Goal: Task Accomplishment & Management: Use online tool/utility

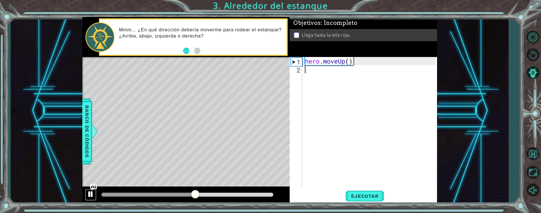
click at [92, 195] on div at bounding box center [90, 193] width 7 height 7
click at [269, 194] on div at bounding box center [187, 195] width 172 height 4
click at [267, 198] on div at bounding box center [268, 194] width 10 height 10
click at [226, 194] on div at bounding box center [183, 195] width 165 height 4
click at [105, 195] on div at bounding box center [162, 195] width 123 height 4
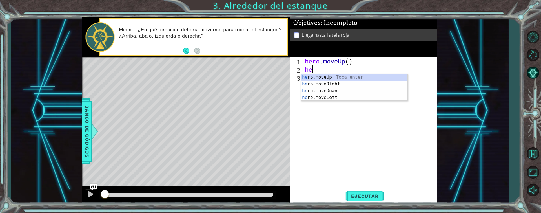
type textarea "her"
click at [362, 82] on div "her o.moveUp Toca enter her o.moveRight Toca enter her o.moveDown Toca enter he…" at bounding box center [354, 94] width 107 height 41
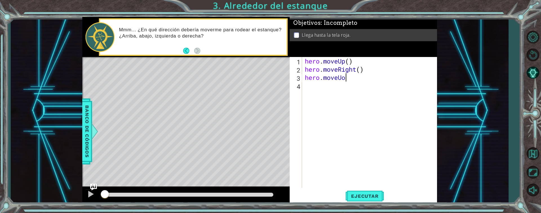
scroll to position [0, 2]
type textarea "hero.moveUp"
click at [356, 86] on div "hero.moveUp Toca enter" at bounding box center [354, 92] width 107 height 20
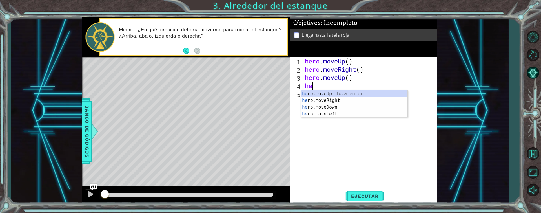
scroll to position [0, 0]
type textarea "hero"
click at [335, 96] on div "hero .moveUp Toca enter hero .moveRight Toca enter hero .moveDown Toca enter he…" at bounding box center [354, 110] width 107 height 41
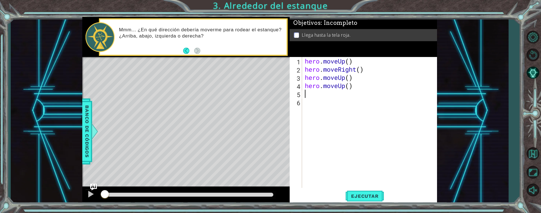
scroll to position [0, 0]
click at [366, 195] on span "Ejecutar" at bounding box center [365, 196] width 39 height 6
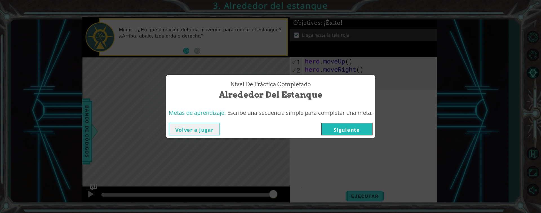
click at [348, 133] on button "Siguiente" at bounding box center [346, 129] width 51 height 13
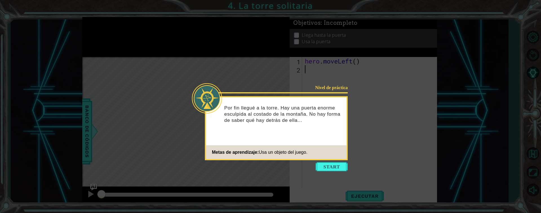
click at [332, 173] on icon at bounding box center [270, 106] width 541 height 213
click at [334, 168] on button "Start" at bounding box center [332, 166] width 32 height 9
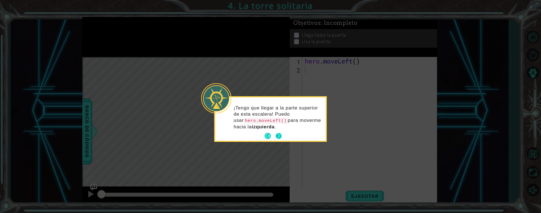
click at [277, 136] on button "Next" at bounding box center [279, 136] width 8 height 8
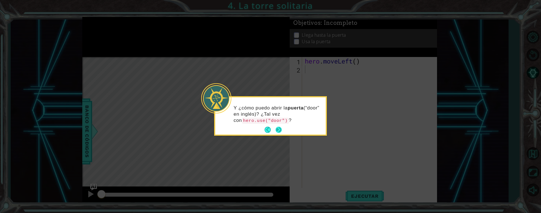
click at [280, 132] on button "Next" at bounding box center [279, 130] width 10 height 10
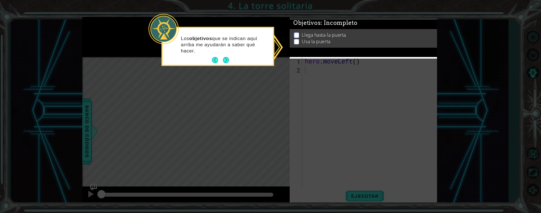
click at [297, 32] on div "Llega hasta la puerta Usa la puerta" at bounding box center [363, 41] width 147 height 19
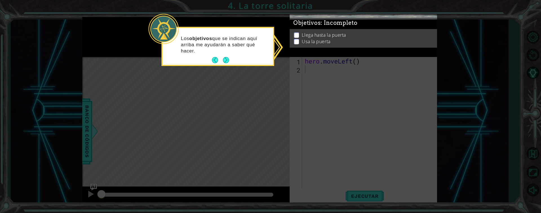
click at [295, 32] on p at bounding box center [296, 32] width 5 height 5
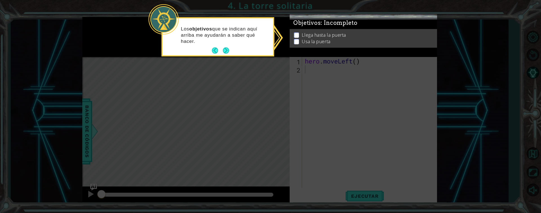
click at [296, 43] on p at bounding box center [296, 45] width 5 height 5
click at [295, 34] on p at bounding box center [296, 36] width 5 height 5
click at [228, 54] on button "Next" at bounding box center [226, 51] width 10 height 10
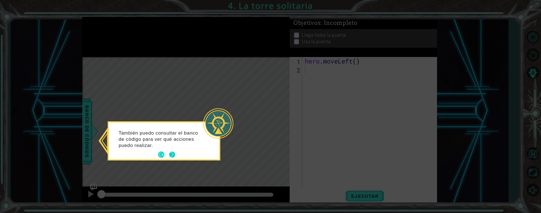
click at [171, 158] on button "Next" at bounding box center [172, 154] width 6 height 6
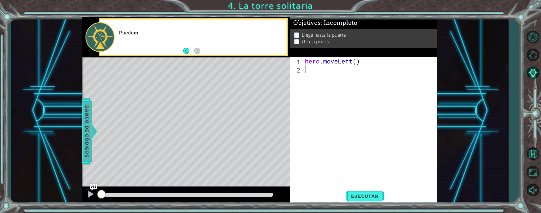
click at [85, 154] on span "Banco de códigos" at bounding box center [82, 131] width 9 height 58
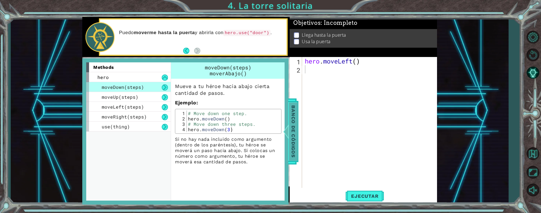
click at [292, 138] on span "Banco de códigos" at bounding box center [287, 131] width 9 height 58
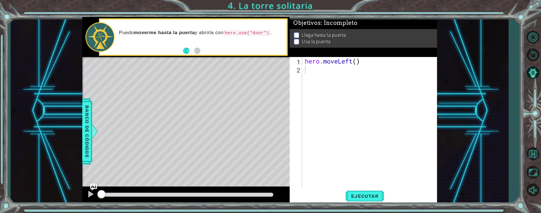
click at [330, 75] on div "hero . moveLeft ( )" at bounding box center [371, 130] width 135 height 147
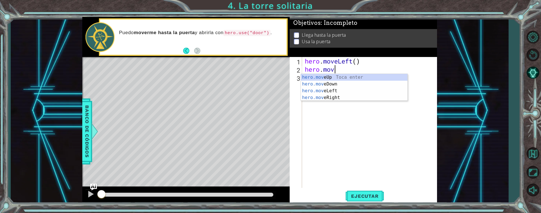
scroll to position [0, 1]
type textarea "hero.move"
click at [323, 93] on div "hero.move Up Toca enter hero.move Down Toca enter hero.move Left Toca enter her…" at bounding box center [354, 94] width 107 height 41
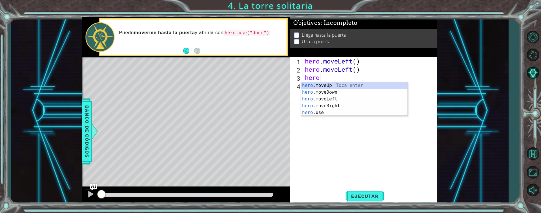
scroll to position [0, 1]
click at [90, 118] on span "Banco de códigos" at bounding box center [86, 131] width 9 height 58
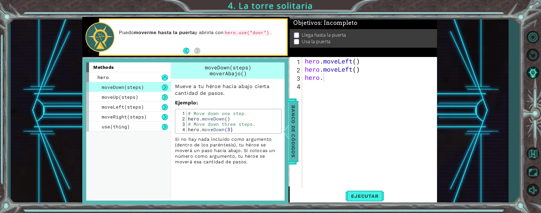
click at [292, 139] on span "Banco de códigos" at bounding box center [287, 131] width 9 height 58
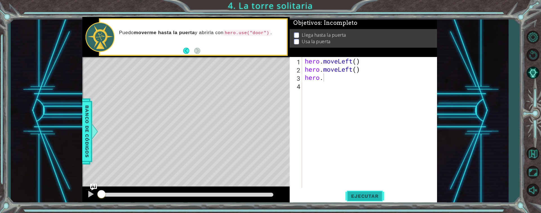
click at [366, 202] on button "Ejecutar" at bounding box center [365, 196] width 39 height 15
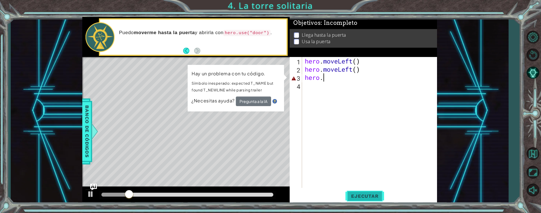
type textarea "hero.m"
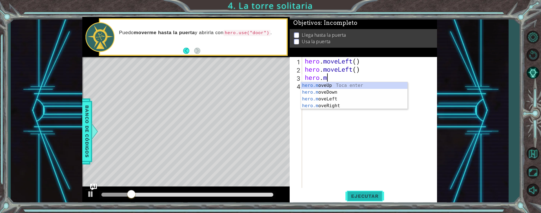
scroll to position [0, 1]
click at [332, 98] on div "hero.m oveUp Toca enter hero.m oveDown Toca enter hero.m oveLeft Toca enter her…" at bounding box center [354, 102] width 107 height 41
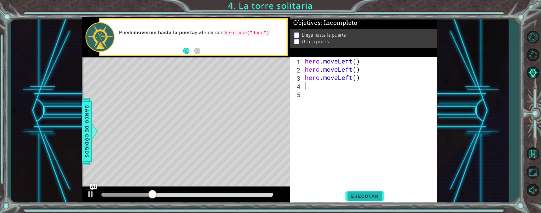
click at [369, 196] on span "Ejecutar" at bounding box center [365, 196] width 39 height 6
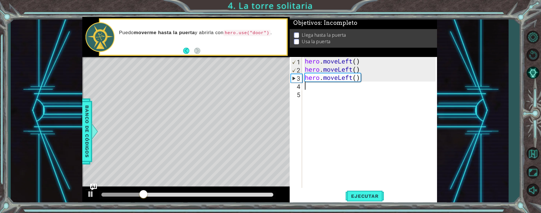
click at [359, 77] on div "hero . moveLeft ( ) hero . moveLeft ( ) hero . moveLeft ( )" at bounding box center [371, 130] width 135 height 147
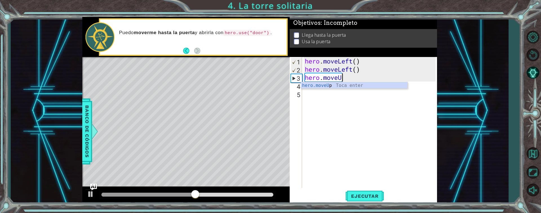
type textarea "hero.moveUp"
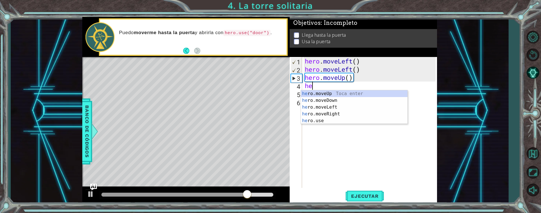
scroll to position [0, 0]
type textarea "her"
click at [101, 193] on div at bounding box center [187, 195] width 176 height 8
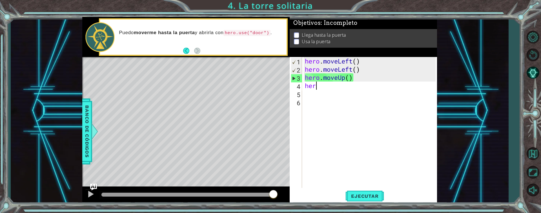
click at [108, 194] on div at bounding box center [187, 195] width 172 height 4
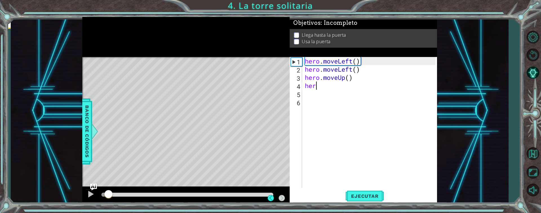
click at [105, 195] on div at bounding box center [108, 194] width 10 height 10
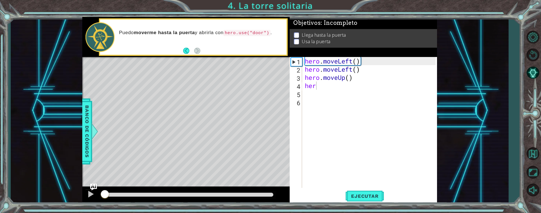
click at [40, 185] on div "1 ההההההההההההההההההההההההההההההההההההההההההההההההההההההההההההההההההההההההההההה…" at bounding box center [260, 110] width 498 height 187
click at [327, 91] on div "hero . moveLeft ( ) hero . moveLeft ( ) hero . moveUp ( ) her" at bounding box center [371, 130] width 135 height 147
click at [323, 87] on div "hero . moveLeft ( ) hero . moveLeft ( ) hero . moveUp ( ) her" at bounding box center [371, 130] width 135 height 147
type textarea "hero"
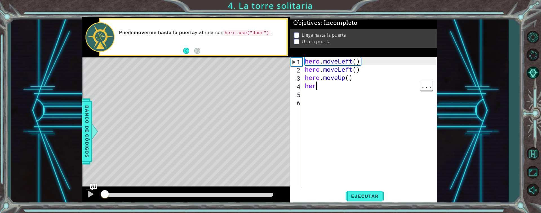
scroll to position [0, 0]
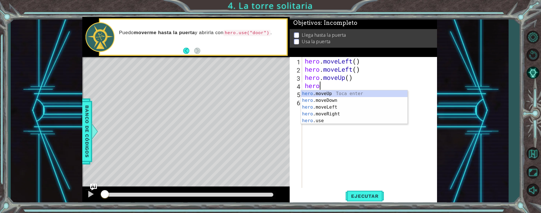
click at [323, 124] on div "hero . moveLeft ( ) hero . moveLeft ( ) hero . moveUp ( ) hero" at bounding box center [371, 130] width 135 height 147
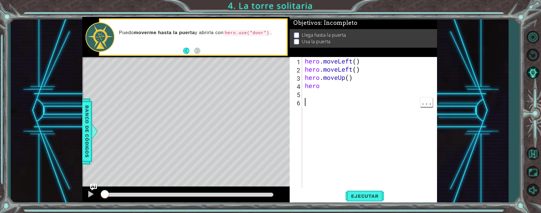
click at [335, 85] on div "hero . moveLeft ( ) hero . moveLeft ( ) hero . moveUp ( ) hero" at bounding box center [371, 130] width 135 height 147
click at [328, 88] on div "hero . moveLeft ( ) hero . moveLeft ( ) hero . moveUp ( ) hero" at bounding box center [371, 130] width 135 height 147
type textarea "hero."
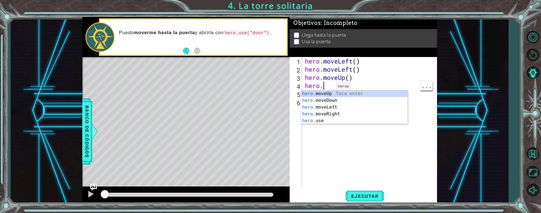
scroll to position [0, 1]
click at [320, 124] on div "hero . moveLeft ( ) hero . moveLeft ( ) hero . moveUp ( ) hero ." at bounding box center [371, 130] width 135 height 147
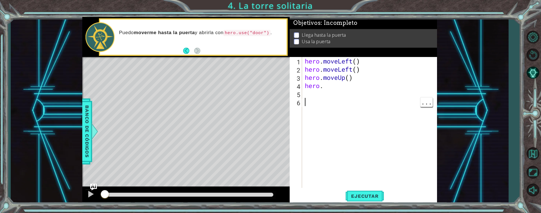
scroll to position [0, 0]
click at [371, 195] on span "Ejecutar" at bounding box center [365, 196] width 39 height 6
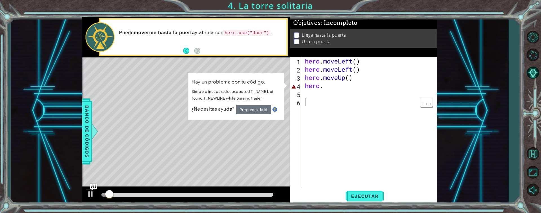
click at [350, 91] on div "hero . moveLeft ( ) hero . moveLeft ( ) hero . moveUp ( ) hero ." at bounding box center [371, 130] width 135 height 147
click at [334, 90] on div "hero . moveLeft ( ) hero . moveLeft ( ) hero . moveUp ( ) hero ." at bounding box center [371, 130] width 135 height 147
click at [332, 87] on div "hero . moveLeft ( ) hero . moveLeft ( ) hero . moveUp ( ) hero ." at bounding box center [371, 130] width 135 height 147
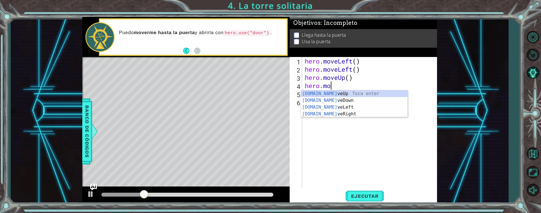
scroll to position [0, 1]
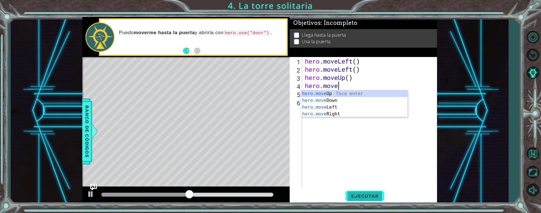
click at [367, 197] on span "Ejecutar" at bounding box center [365, 196] width 39 height 6
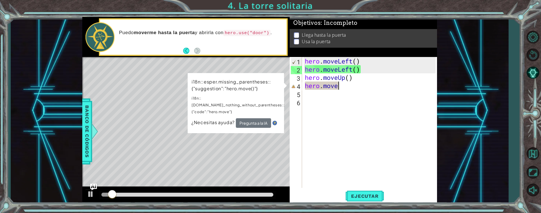
click at [357, 85] on div "hero . moveLeft ( ) hero . moveLeft ( ) hero . moveUp ( ) hero . move" at bounding box center [371, 130] width 135 height 147
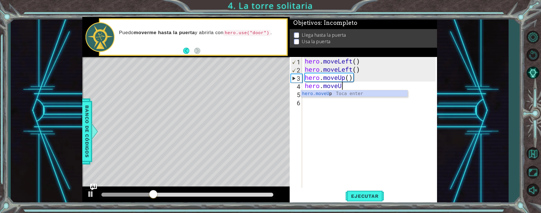
type textarea "hero.moveUP"
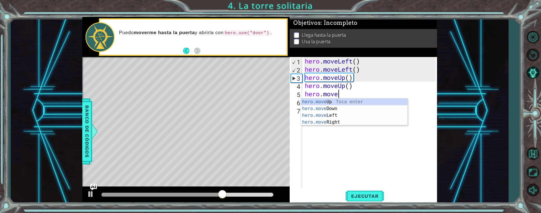
click at [107, 194] on div at bounding box center [161, 195] width 121 height 4
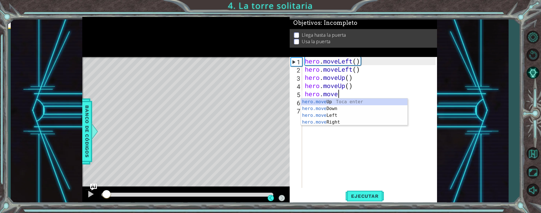
click at [103, 199] on div at bounding box center [106, 194] width 10 height 10
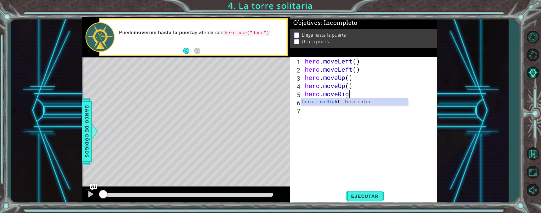
scroll to position [0, 2]
type textarea "hero.moveRight"
type textarea "hero.mevoRight"
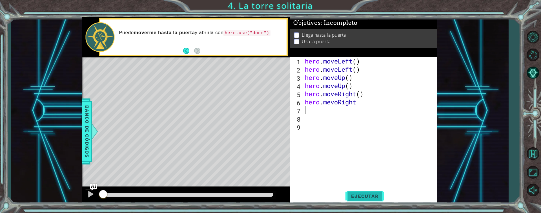
click at [369, 196] on span "Ejecutar" at bounding box center [365, 196] width 39 height 6
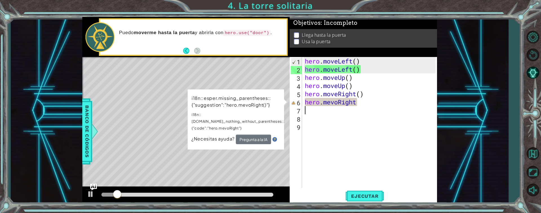
click at [375, 101] on div "hero . moveLeft ( ) hero . moveLeft ( ) hero . moveUp ( ) hero . moveUp ( ) her…" at bounding box center [371, 130] width 135 height 147
type textarea "hero.mevoRight"
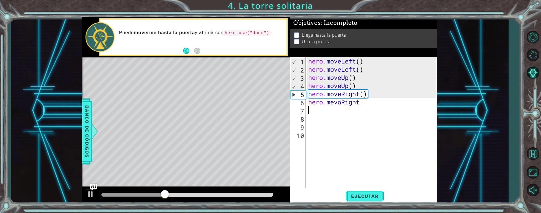
click at [376, 105] on div "hero . moveLeft ( ) hero . moveLeft ( ) hero . moveUp ( ) hero . moveUp ( ) her…" at bounding box center [372, 130] width 131 height 147
click at [108, 194] on div at bounding box center [150, 195] width 98 height 4
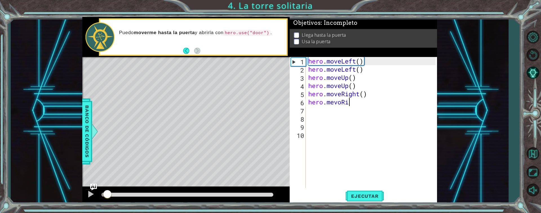
click at [354, 103] on div "hero . moveLeft ( ) hero . moveLeft ( ) hero . moveUp ( ) hero . moveUp ( ) her…" at bounding box center [372, 130] width 131 height 147
type textarea "hero.mevoRight()"
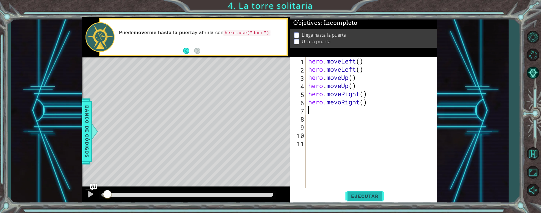
click at [368, 195] on span "Ejecutar" at bounding box center [365, 196] width 39 height 6
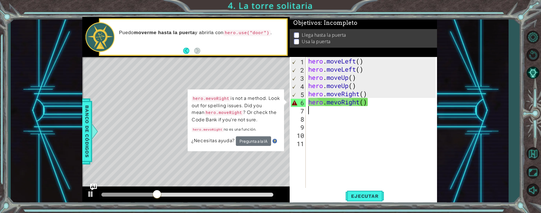
click at [354, 104] on div "hero . moveLeft ( ) hero . moveLeft ( ) hero . moveUp ( ) hero . moveUp ( ) her…" at bounding box center [372, 130] width 131 height 147
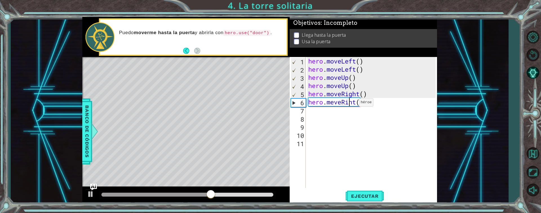
scroll to position [0, 2]
type textarea "hero.meveRight()"
click at [393, 106] on div "hero . moveLeft ( ) hero . moveLeft ( ) hero . moveUp ( ) hero . moveUp ( ) her…" at bounding box center [372, 130] width 131 height 147
click at [115, 195] on div at bounding box center [177, 195] width 153 height 4
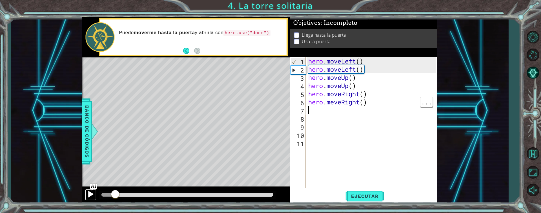
click at [90, 195] on div at bounding box center [90, 193] width 7 height 7
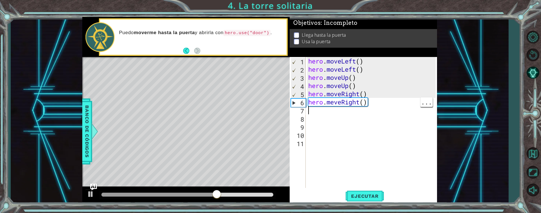
click at [107, 194] on div at bounding box center [158, 195] width 115 height 4
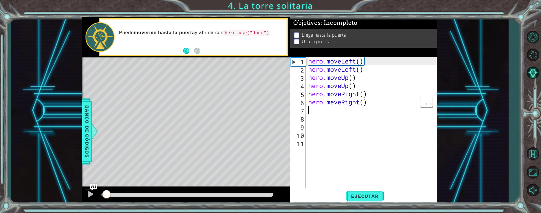
click at [326, 118] on div "hero . moveLeft ( ) hero . moveLeft ( ) hero . moveUp ( ) hero . moveUp ( ) her…" at bounding box center [372, 130] width 131 height 147
click at [380, 106] on div "hero . moveLeft ( ) hero . moveLeft ( ) hero . moveUp ( ) hero . moveUp ( ) her…" at bounding box center [372, 130] width 131 height 147
click at [314, 107] on div "hero . moveLeft ( ) hero . moveLeft ( ) hero . moveUp ( ) hero . moveUp ( ) her…" at bounding box center [372, 130] width 131 height 147
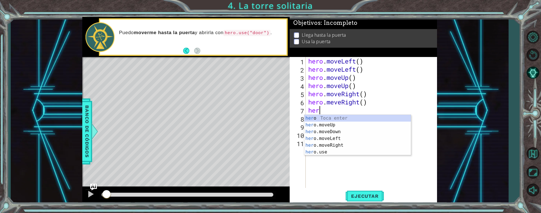
scroll to position [0, 0]
click at [339, 150] on div "her o Toca enter her o.moveUp Toca enter her o.moveDown Toca enter her o.moveLe…" at bounding box center [357, 142] width 107 height 54
click at [336, 111] on div "hero . moveLeft ( ) hero . moveLeft ( ) hero . moveUp ( ) hero . moveUp ( ) her…" at bounding box center [372, 130] width 131 height 147
type textarea "hero"
click at [332, 146] on div "hero Toca enter hero .moveUp Toca enter hero .moveDown Toca enter hero .moveLef…" at bounding box center [357, 142] width 107 height 54
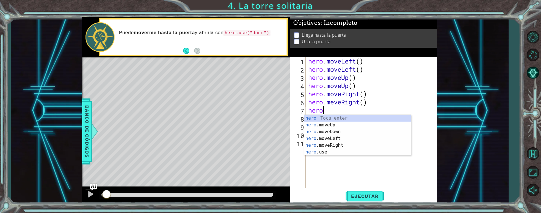
scroll to position [0, 0]
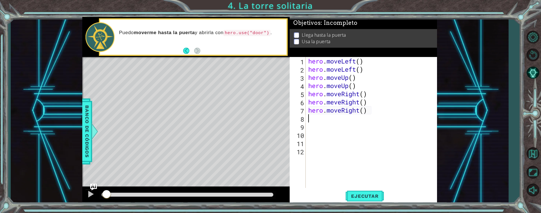
type textarea "hero.moveRight()"
click at [310, 122] on div "hero . moveLeft ( ) hero . moveLeft ( ) hero . moveUp ( ) hero . moveUp ( ) her…" at bounding box center [372, 130] width 131 height 147
click at [309, 119] on div "hero . moveLeft ( ) hero . moveLeft ( ) hero . moveUp ( ) hero . moveUp ( ) her…" at bounding box center [372, 130] width 131 height 147
click at [300, 144] on div "11" at bounding box center [298, 144] width 15 height 8
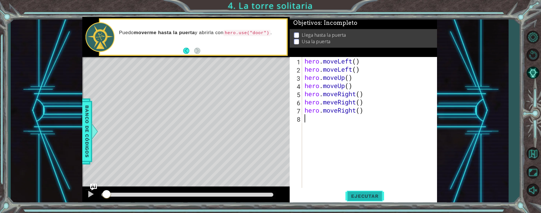
click at [367, 197] on span "Ejecutar" at bounding box center [365, 196] width 39 height 6
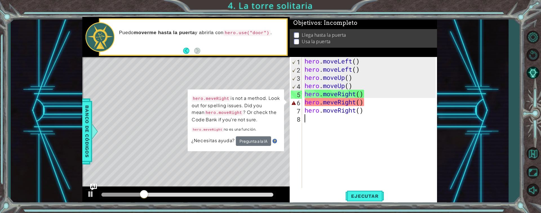
click at [334, 101] on div "hero . moveLeft ( ) hero . moveLeft ( ) hero . moveUp ( ) hero . moveUp ( ) her…" at bounding box center [371, 130] width 135 height 147
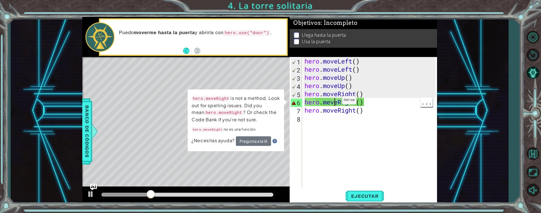
click at [331, 105] on div "hero . moveLeft ( ) hero . moveLeft ( ) hero . moveUp ( ) hero . moveUp ( ) her…" at bounding box center [371, 130] width 135 height 147
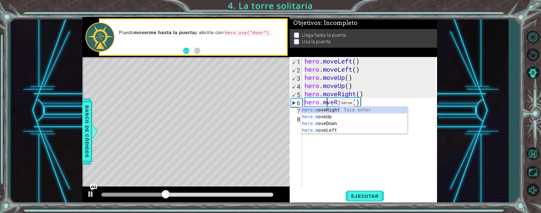
type textarea "hero.moveRight()"
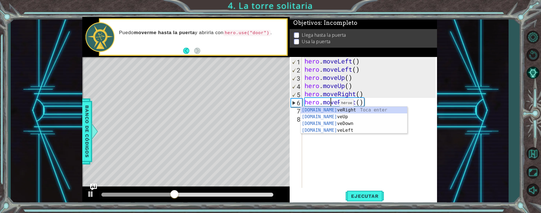
click at [344, 154] on div "hero . moveLeft ( ) hero . moveLeft ( ) hero . moveUp ( ) hero . moveUp ( ) her…" at bounding box center [371, 130] width 135 height 147
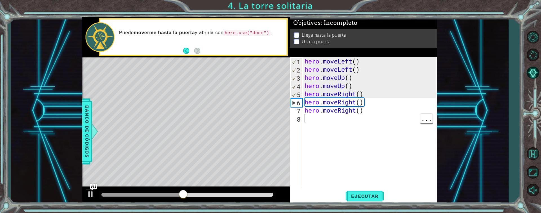
click at [369, 115] on div "hero . moveLeft ( ) hero . moveLeft ( ) hero . moveUp ( ) hero . moveUp ( ) her…" at bounding box center [371, 130] width 135 height 147
click at [115, 193] on div at bounding box center [146, 195] width 90 height 4
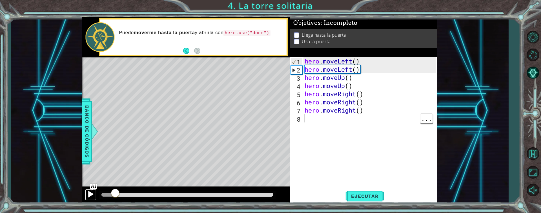
click at [90, 195] on div at bounding box center [90, 193] width 7 height 7
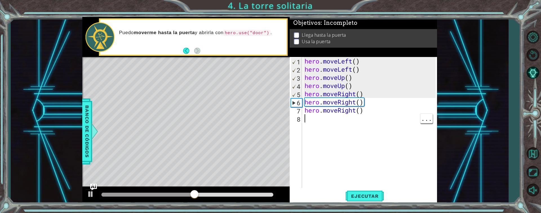
click at [430, 123] on div "hero . moveLeft ( ) hero . moveLeft ( ) hero . moveUp ( ) hero . moveUp ( ) her…" at bounding box center [371, 130] width 135 height 147
click at [426, 122] on span "..." at bounding box center [427, 118] width 12 height 9
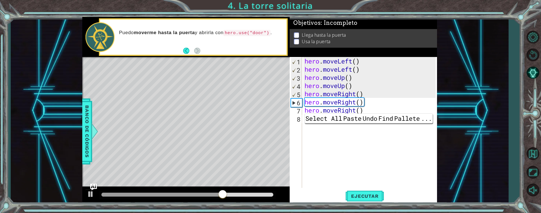
click at [400, 119] on div "hero . moveLeft ( ) hero . moveLeft ( ) hero . moveUp ( ) hero . moveUp ( ) her…" at bounding box center [371, 130] width 135 height 147
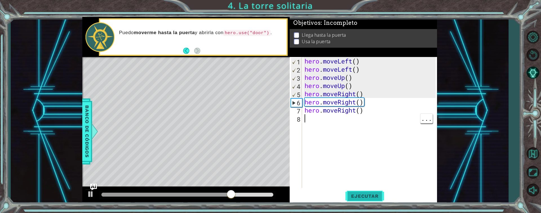
click at [366, 198] on span "Ejecutar" at bounding box center [365, 196] width 39 height 6
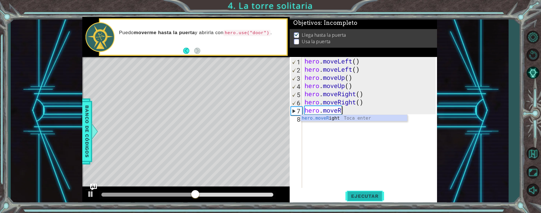
type textarea "hero.move"
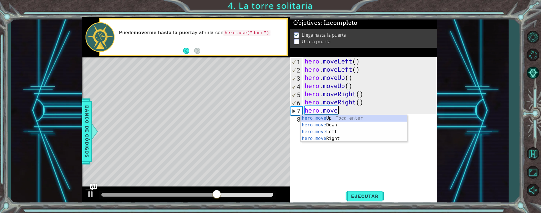
click at [330, 127] on div "hero.move Up Toca enter hero.move Down Toca enter hero.move Left Toca enter her…" at bounding box center [354, 135] width 107 height 41
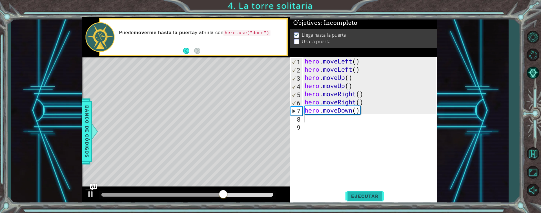
click at [376, 196] on span "Ejecutar" at bounding box center [365, 196] width 39 height 6
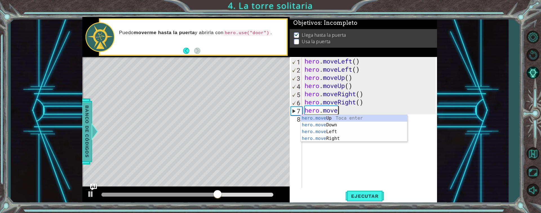
click at [89, 143] on span "Banco de códigos" at bounding box center [85, 131] width 9 height 58
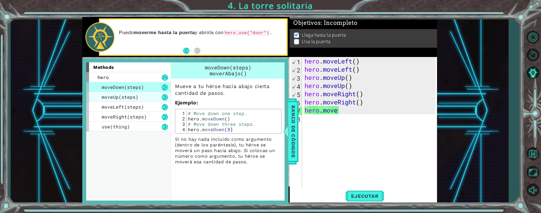
click at [109, 99] on span "moveUp(steps)" at bounding box center [120, 97] width 37 height 6
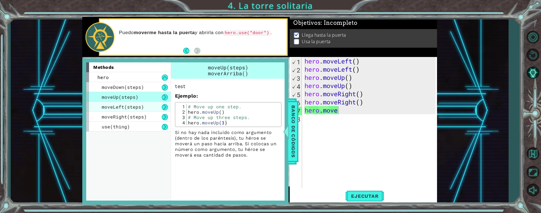
click at [102, 111] on div "moveLeft(steps)" at bounding box center [128, 107] width 85 height 10
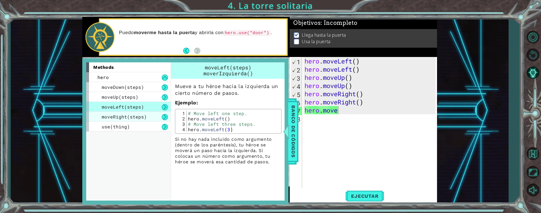
click at [101, 121] on div "moveRight(steps)" at bounding box center [128, 117] width 85 height 10
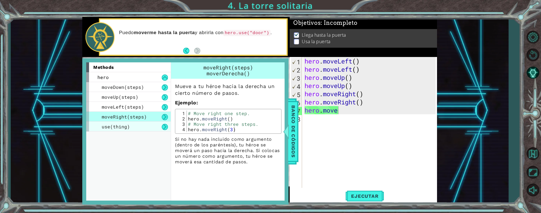
click at [105, 131] on div "use(thing)" at bounding box center [128, 127] width 85 height 10
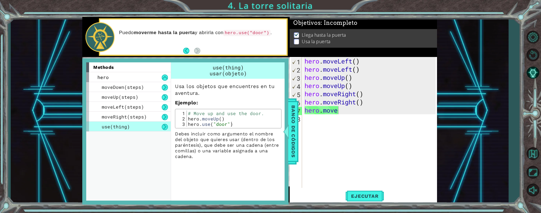
click at [335, 112] on div "hero . moveLeft ( ) hero . moveLeft ( ) hero . moveUp ( ) hero . moveUp ( ) her…" at bounding box center [371, 130] width 135 height 147
click at [345, 112] on div "hero . moveLeft ( ) hero . moveLeft ( ) hero . moveUp ( ) hero . moveUp ( ) her…" at bounding box center [371, 130] width 135 height 147
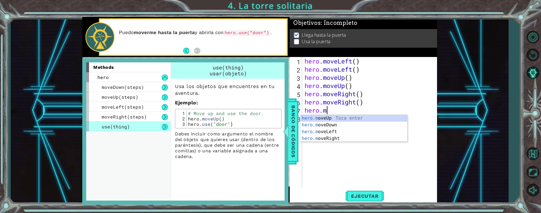
type textarea "hero."
click at [324, 149] on div "hero . moveLeft ( ) hero . moveLeft ( ) hero . moveUp ( ) hero . moveUp ( ) her…" at bounding box center [371, 130] width 135 height 147
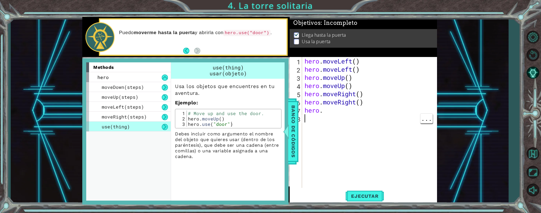
scroll to position [0, 0]
click at [332, 113] on div "hero . moveLeft ( ) hero . moveLeft ( ) hero . moveUp ( ) hero . moveUp ( ) her…" at bounding box center [371, 130] width 135 height 147
click at [331, 110] on div "hero . moveLeft ( ) hero . moveLeft ( ) hero . moveUp ( ) hero . moveUp ( ) her…" at bounding box center [371, 130] width 135 height 147
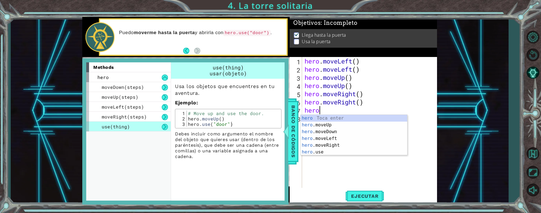
click at [322, 154] on div "hero Toca enter hero .moveUp Toca enter hero .moveDown Toca enter hero .moveLef…" at bounding box center [354, 142] width 107 height 54
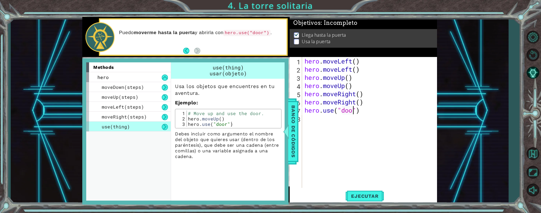
type textarea "hero.use("door")"
click at [366, 191] on button "Ejecutar" at bounding box center [365, 196] width 39 height 15
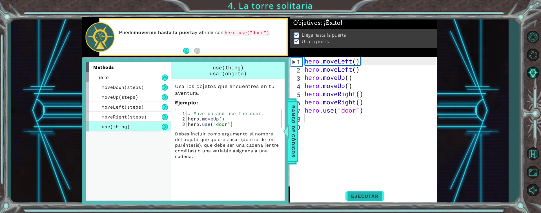
click at [370, 198] on span "Ejecutar" at bounding box center [365, 196] width 39 height 6
click at [286, 137] on div at bounding box center [282, 131] width 7 height 17
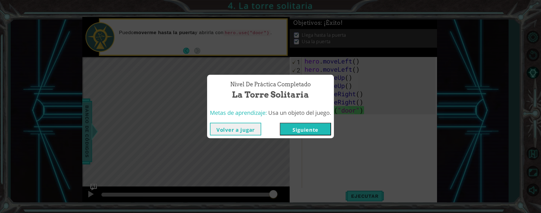
click at [313, 130] on button "Siguiente" at bounding box center [305, 129] width 51 height 13
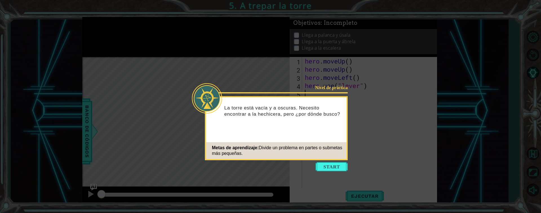
click at [318, 197] on icon at bounding box center [270, 106] width 541 height 213
click at [333, 170] on button "Start" at bounding box center [332, 166] width 32 height 9
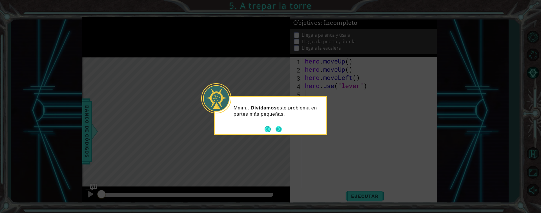
click at [277, 131] on button "Next" at bounding box center [279, 129] width 6 height 6
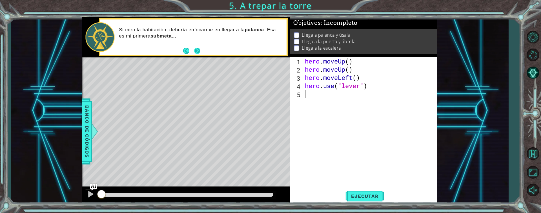
click at [196, 51] on button "Next" at bounding box center [197, 50] width 6 height 6
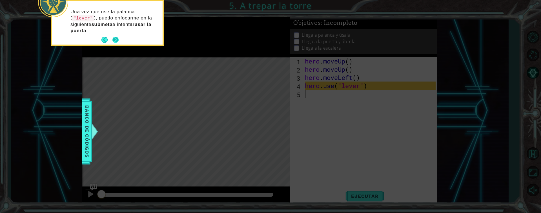
click at [116, 38] on button "Next" at bounding box center [115, 40] width 6 height 6
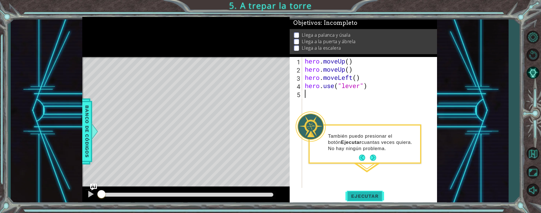
click at [369, 197] on span "Ejecutar" at bounding box center [365, 196] width 39 height 6
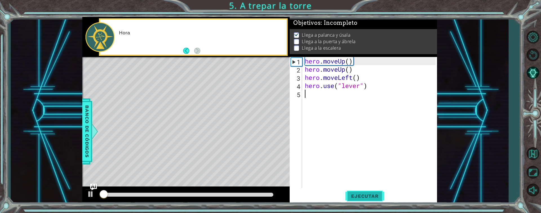
click at [372, 198] on span "Ejecutar" at bounding box center [365, 196] width 39 height 6
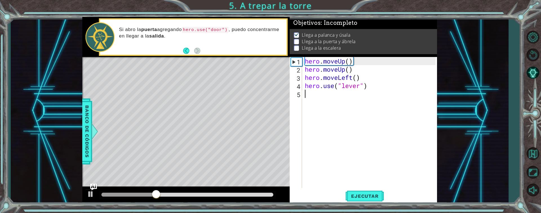
click at [106, 195] on div at bounding box center [128, 195] width 55 height 4
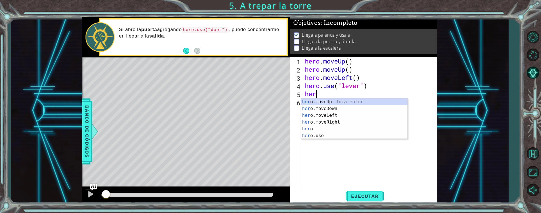
scroll to position [0, 0]
type textarea "hero."
click at [328, 125] on div "hero. moveUp Toca enter hero. moveDown Toca enter hero. moveLeft Toca enter her…" at bounding box center [354, 121] width 107 height 47
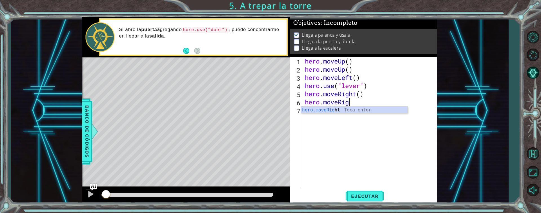
scroll to position [0, 2]
type textarea "hero.moveRight"
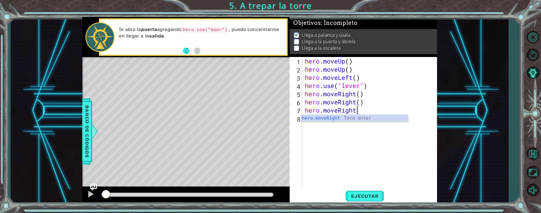
type textarea "hero.moveRight"
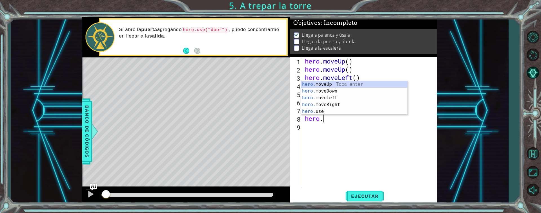
scroll to position [0, 1]
click at [326, 112] on div "hero. moveUp Toca enter hero. moveDown Toca enter hero. moveLeft Toca enter her…" at bounding box center [354, 104] width 107 height 47
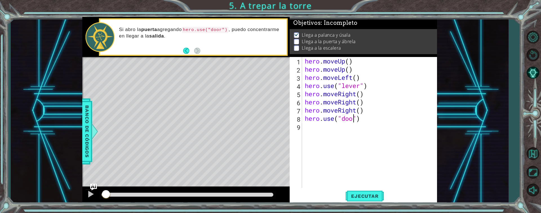
type textarea "hero.use("door")"
click at [309, 129] on div "hero . moveUp ( ) hero . moveUp ( ) hero . moveLeft ( ) hero . use ( "lever" ) …" at bounding box center [371, 130] width 135 height 147
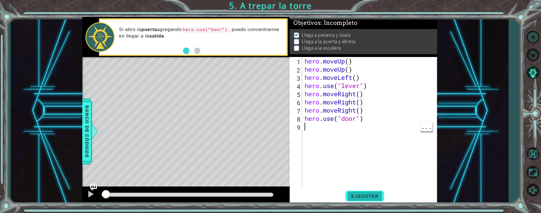
click at [364, 197] on span "Ejecutar" at bounding box center [365, 196] width 39 height 6
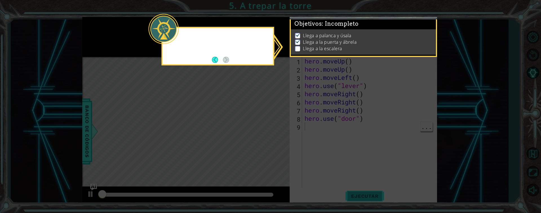
scroll to position [4, 0]
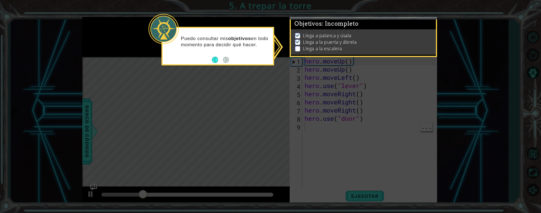
click at [220, 100] on icon at bounding box center [270, 106] width 541 height 213
click at [218, 62] on button "Back" at bounding box center [217, 60] width 11 height 6
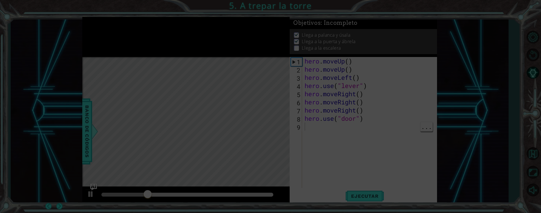
scroll to position [3, 0]
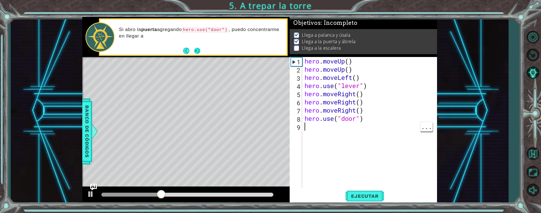
click at [195, 52] on button "Next" at bounding box center [197, 51] width 9 height 9
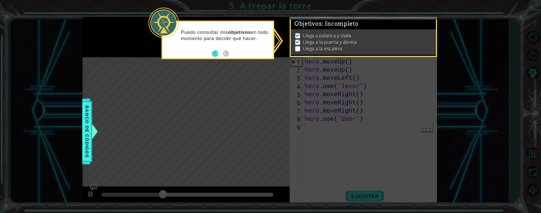
scroll to position [3, 0]
click at [317, 162] on icon at bounding box center [270, 106] width 541 height 213
click at [87, 136] on span "Banco de códigos" at bounding box center [87, 131] width 9 height 58
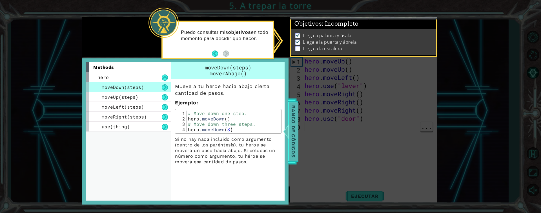
click at [298, 133] on div "Banco de códigos" at bounding box center [293, 131] width 10 height 66
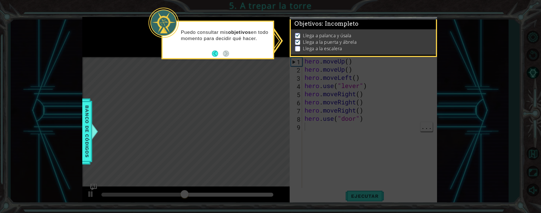
click at [318, 164] on icon at bounding box center [270, 106] width 541 height 213
click at [297, 46] on p at bounding box center [297, 48] width 5 height 5
click at [297, 39] on img at bounding box center [298, 41] width 6 height 5
click at [303, 39] on p "Llega a la puerta y ábrela" at bounding box center [330, 42] width 54 height 6
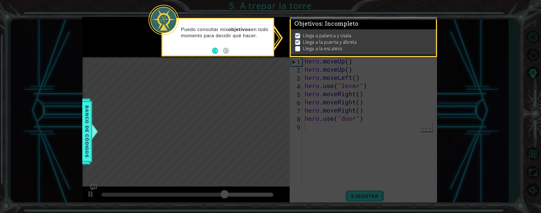
click at [429, 29] on div "Llega a palanca y úsala Llega a la puerta y ábrela Llega a la escalera" at bounding box center [363, 41] width 145 height 25
click at [397, 114] on icon at bounding box center [270, 106] width 541 height 213
click at [387, 127] on icon at bounding box center [270, 106] width 541 height 213
click at [233, 45] on div "Puedo consultar mis objetivos en todo momento para decidir qué hacer." at bounding box center [218, 35] width 111 height 28
click at [220, 48] on button "Back" at bounding box center [217, 51] width 11 height 6
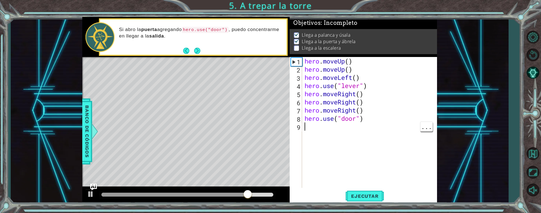
scroll to position [8, 0]
click at [107, 196] on div at bounding box center [187, 195] width 172 height 4
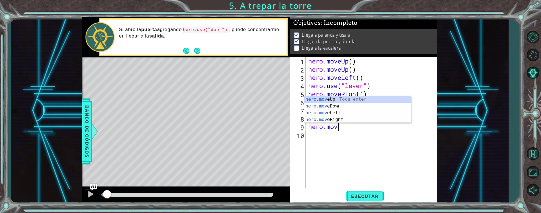
scroll to position [0, 1]
type textarea "hero.move"
click at [334, 100] on div "hero.move Up Toca enter hero.move Down Toca enter hero.move Left Toca enter her…" at bounding box center [357, 116] width 107 height 41
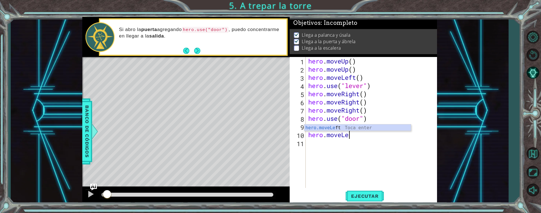
scroll to position [0, 2]
type textarea "hero.moveLeft"
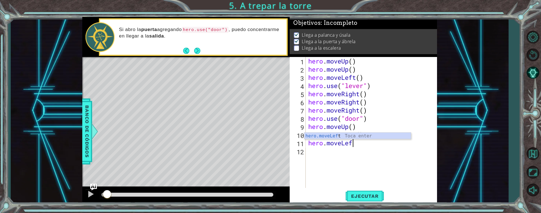
type textarea "hero.moveLeft"
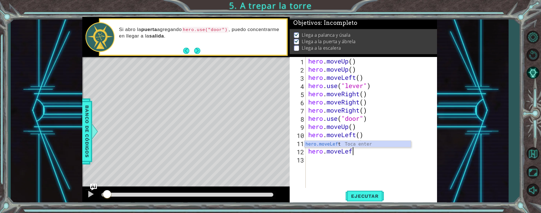
type textarea "hero.moveLeft"
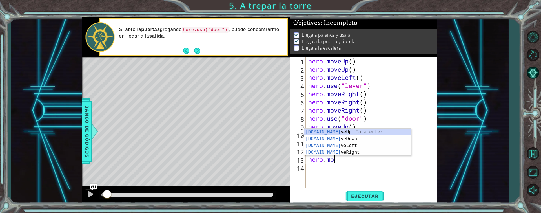
scroll to position [0, 1]
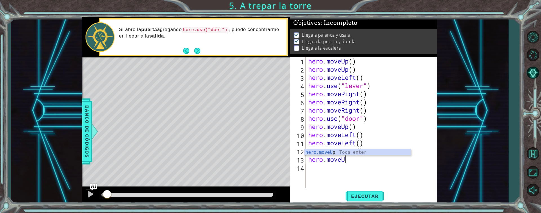
type textarea "hero.moveUp"
type textarea "hero.moveUp()"
click at [372, 193] on span "Ejecutar" at bounding box center [365, 196] width 39 height 6
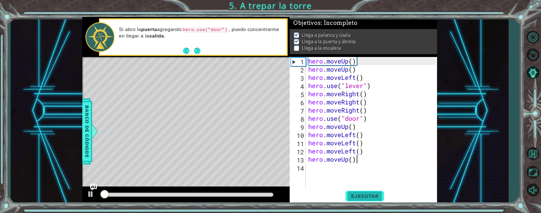
scroll to position [4, 0]
click at [365, 129] on div "hero . moveUp ( ) hero . moveUp ( ) hero . moveLeft ( ) hero . use ( "lever" ) …" at bounding box center [372, 130] width 131 height 147
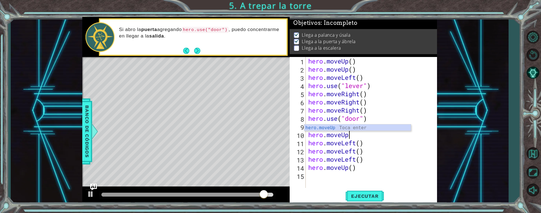
scroll to position [0, 2]
click at [373, 196] on span "Ejecutar" at bounding box center [365, 196] width 39 height 6
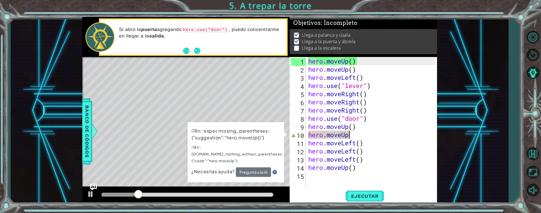
click at [362, 140] on div "hero . moveUp ( ) hero . moveUp ( ) hero . moveLeft ( ) hero . use ( "lever" ) …" at bounding box center [372, 130] width 131 height 147
click at [377, 138] on div "hero . moveUp ( ) hero . moveUp ( ) hero . moveLeft ( ) hero . use ( "lever" ) …" at bounding box center [372, 130] width 131 height 147
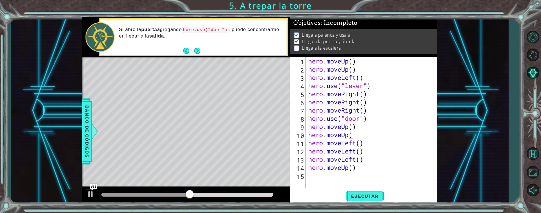
scroll to position [0, 2]
type textarea "hero.moveUp()"
click at [368, 195] on span "Ejecutar" at bounding box center [365, 196] width 39 height 6
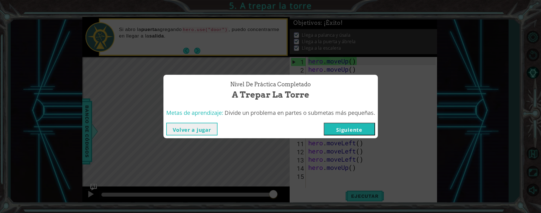
click at [351, 131] on button "Siguiente" at bounding box center [349, 129] width 51 height 13
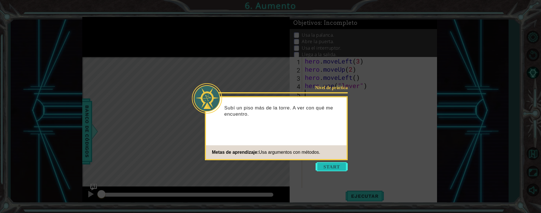
click at [334, 167] on button "Start" at bounding box center [332, 166] width 32 height 9
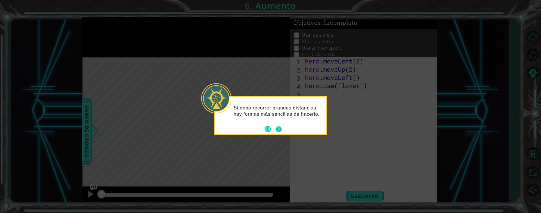
click at [278, 129] on button "Next" at bounding box center [279, 129] width 6 height 6
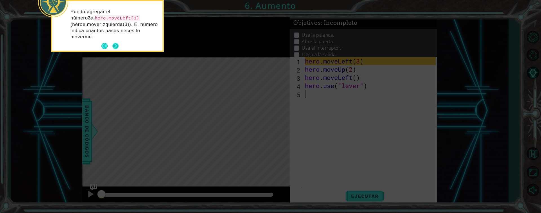
click at [116, 47] on button "Next" at bounding box center [115, 46] width 6 height 6
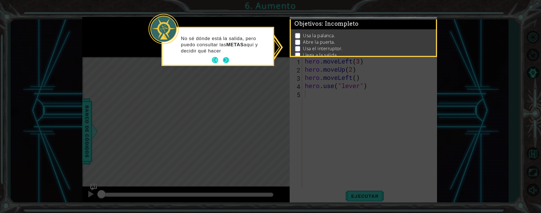
click at [229, 60] on button "Next" at bounding box center [226, 60] width 7 height 7
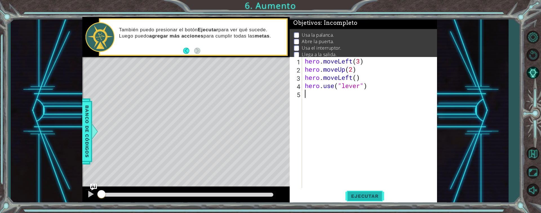
click at [367, 197] on span "Ejecutar" at bounding box center [365, 196] width 39 height 6
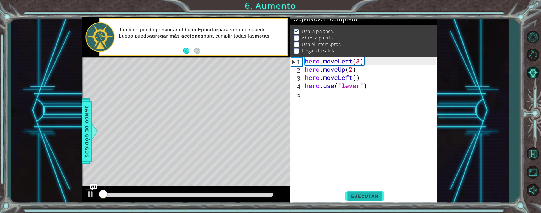
scroll to position [7, 0]
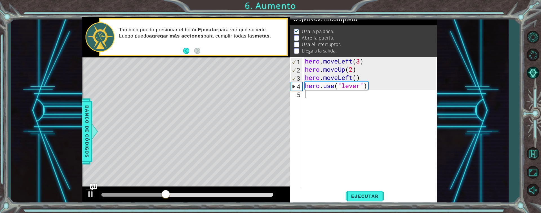
click at [103, 193] on div at bounding box center [133, 195] width 64 height 4
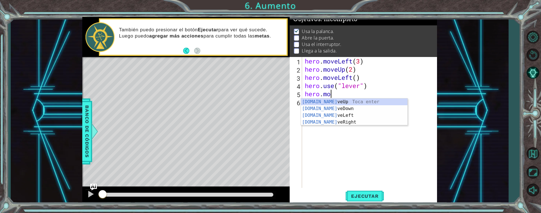
scroll to position [0, 1]
click at [125, 194] on div at bounding box center [187, 195] width 172 height 4
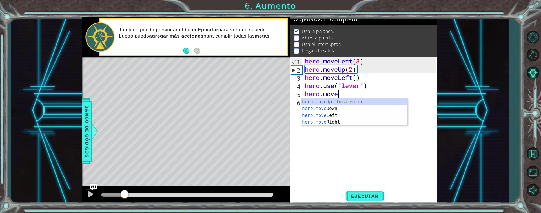
click at [143, 194] on div at bounding box center [187, 195] width 172 height 4
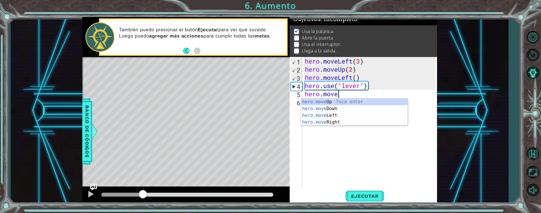
click at [167, 195] on div at bounding box center [187, 195] width 172 height 4
click at [192, 195] on div at bounding box center [187, 195] width 172 height 4
click at [143, 196] on div at bounding box center [146, 195] width 90 height 4
click at [140, 195] on div at bounding box center [143, 194] width 10 height 10
click at [144, 195] on div at bounding box center [139, 194] width 10 height 10
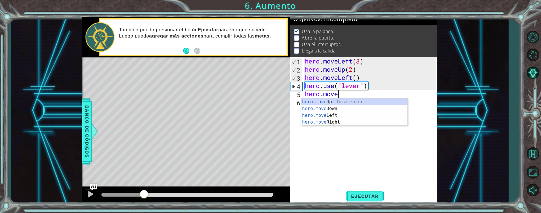
click at [142, 196] on div at bounding box center [144, 194] width 10 height 10
click at [320, 118] on div "hero.move Up Toca enter hero.move Down Toca enter hero.move Left Toca enter her…" at bounding box center [354, 118] width 107 height 41
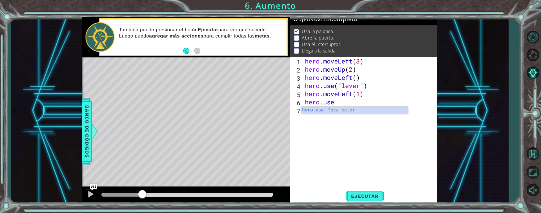
click at [354, 109] on div "hero.use Toca enter" at bounding box center [354, 117] width 107 height 20
type textarea "hero.use("door")"
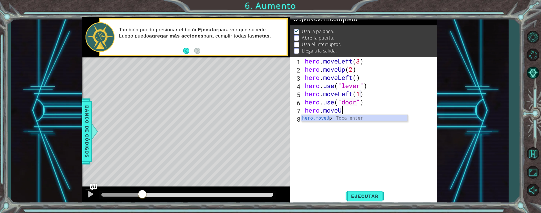
scroll to position [0, 2]
type textarea "hero.moveUp(2)"
type textarea "hero.moveRight(2)"
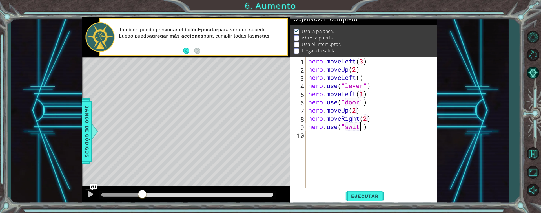
scroll to position [0, 3]
type textarea "hero.use("switch")"
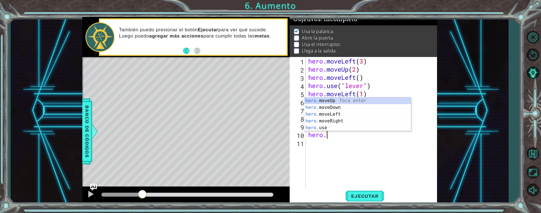
scroll to position [0, 1]
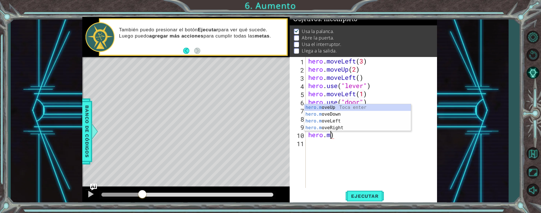
type textarea "hero.)"
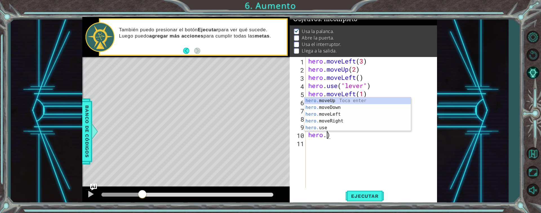
click at [349, 143] on div "hero . moveLeft ( 3 ) hero . moveUp ( 2 ) hero . moveLeft ( ) hero . use ( "lev…" at bounding box center [372, 130] width 131 height 147
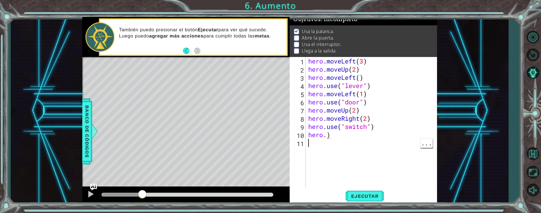
scroll to position [0, 0]
click at [340, 138] on div "hero . moveLeft ( 3 ) hero . moveUp ( 2 ) hero . moveLeft ( ) hero . use ( "lev…" at bounding box center [372, 130] width 131 height 147
type textarea "hero."
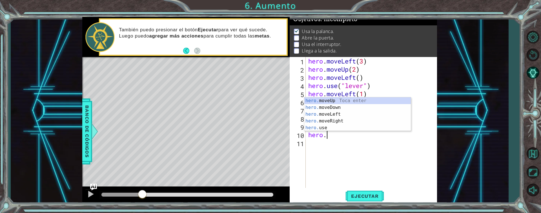
click at [313, 149] on div "hero . moveLeft ( 3 ) hero . moveUp ( 2 ) hero . moveLeft ( ) hero . use ( "lev…" at bounding box center [372, 130] width 131 height 147
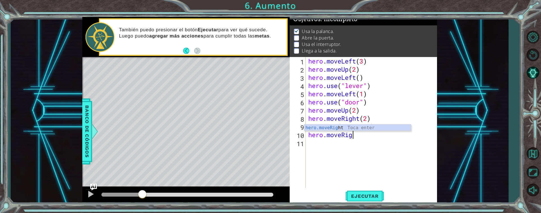
scroll to position [0, 2]
type textarea "hero.moveRight(2)"
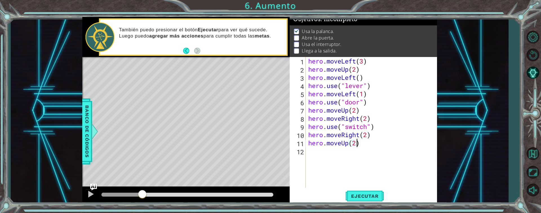
type textarea "hero.moveUp(2)"
click at [382, 202] on button "Ejecutar" at bounding box center [365, 196] width 39 height 15
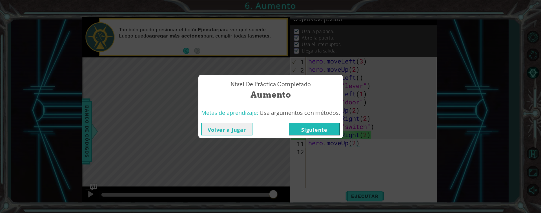
click at [319, 129] on button "Siguiente" at bounding box center [314, 129] width 51 height 13
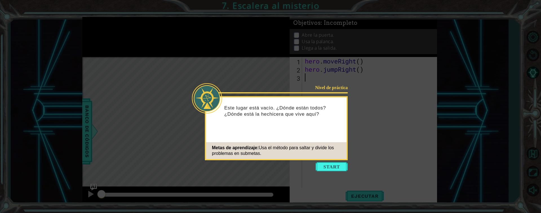
click at [310, 99] on header "Nivel de práctica" at bounding box center [276, 98] width 141 height 2
click at [299, 100] on div "Este lugar está vacío. ¿Dónde están todos? ¿Dónde está la hechicera que vive aq…" at bounding box center [276, 114] width 141 height 28
click at [331, 163] on button "Start" at bounding box center [332, 166] width 32 height 9
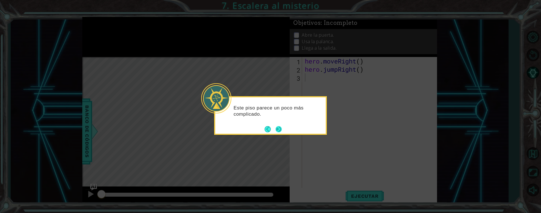
click at [278, 132] on button "Next" at bounding box center [278, 128] width 7 height 7
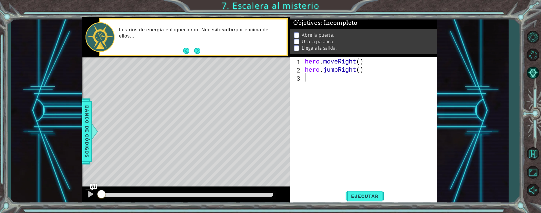
type textarea "hero.jumpRight()"
click at [201, 54] on button "Next" at bounding box center [197, 50] width 7 height 7
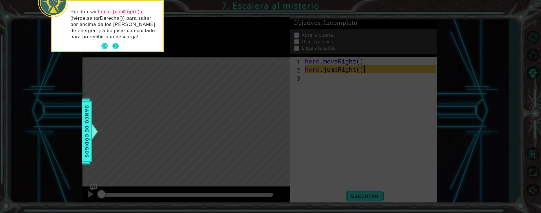
click at [113, 46] on button "Next" at bounding box center [115, 45] width 9 height 9
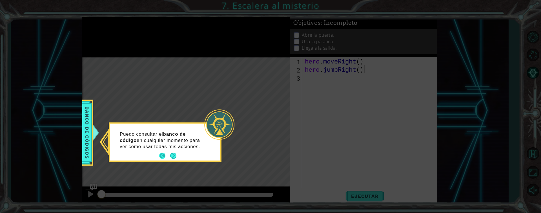
click at [170, 158] on button "Back" at bounding box center [164, 156] width 11 height 6
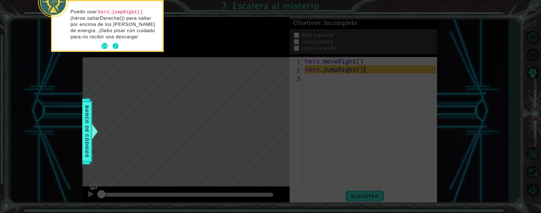
click at [115, 50] on button "Next" at bounding box center [116, 46] width 8 height 8
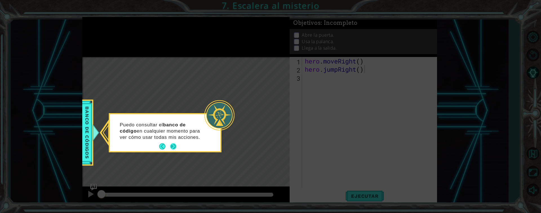
click at [173, 143] on button "Next" at bounding box center [173, 146] width 7 height 7
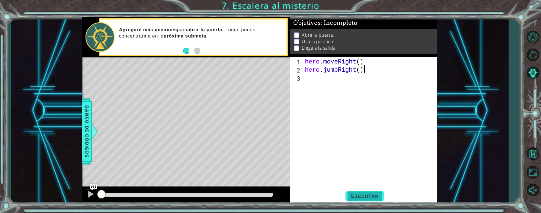
click at [368, 194] on span "Ejecutar" at bounding box center [365, 196] width 39 height 6
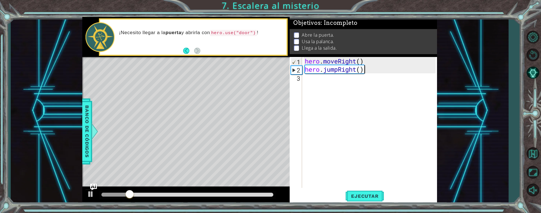
click at [107, 194] on div at bounding box center [115, 195] width 28 height 4
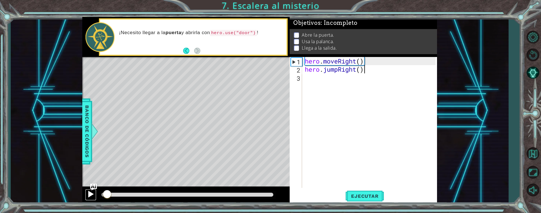
click at [91, 195] on div at bounding box center [90, 193] width 7 height 7
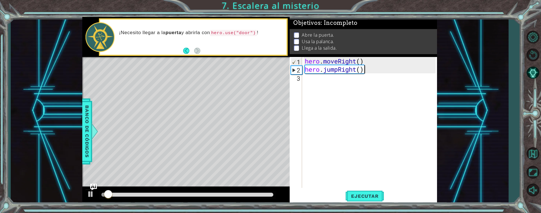
click at [106, 195] on div at bounding box center [108, 194] width 10 height 10
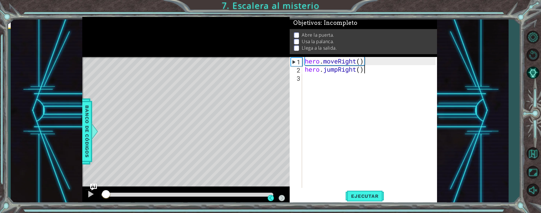
click at [104, 195] on div at bounding box center [106, 194] width 10 height 10
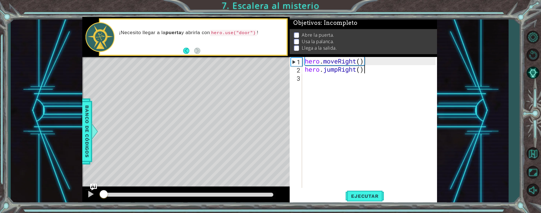
click at [203, 195] on div at bounding box center [187, 195] width 172 height 4
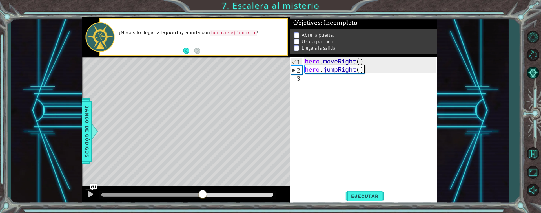
click at [267, 194] on div at bounding box center [187, 195] width 172 height 4
click at [111, 194] on div at bounding box center [184, 195] width 166 height 4
click at [111, 197] on div at bounding box center [111, 194] width 10 height 10
click at [108, 196] on div at bounding box center [111, 194] width 10 height 10
click at [105, 195] on div at bounding box center [108, 193] width 10 height 10
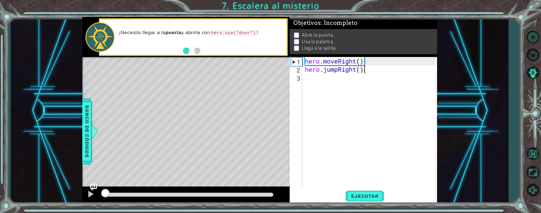
click at [103, 195] on div at bounding box center [105, 193] width 10 height 10
click at [101, 199] on div at bounding box center [103, 194] width 10 height 10
click at [97, 199] on div at bounding box center [102, 194] width 10 height 10
click at [91, 195] on div at bounding box center [90, 193] width 7 height 7
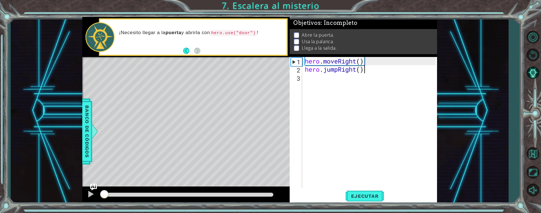
click at [100, 199] on div at bounding box center [104, 194] width 10 height 10
click at [102, 196] on div at bounding box center [104, 191] width 10 height 10
click at [101, 196] on div at bounding box center [104, 193] width 10 height 10
click at [98, 196] on div at bounding box center [102, 191] width 10 height 10
click at [101, 195] on div at bounding box center [102, 193] width 10 height 10
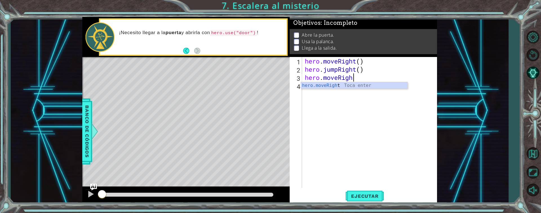
scroll to position [0, 2]
type textarea "hero.moveRight(2)"
click at [115, 194] on div at bounding box center [187, 195] width 172 height 4
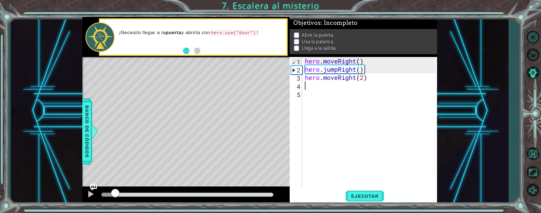
click at [128, 193] on div at bounding box center [187, 195] width 172 height 4
click at [145, 194] on div at bounding box center [187, 195] width 172 height 4
click at [154, 187] on div at bounding box center [185, 195] width 207 height 18
click at [149, 194] on div at bounding box center [145, 194] width 10 height 10
click at [169, 195] on div at bounding box center [187, 195] width 172 height 4
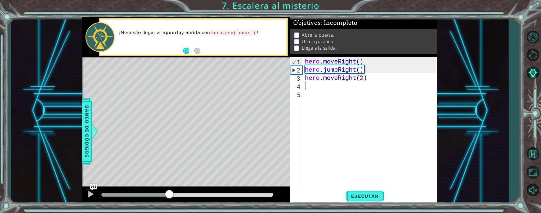
click at [171, 194] on div at bounding box center [169, 194] width 10 height 10
click at [129, 194] on div at bounding box center [136, 195] width 70 height 4
click at [380, 197] on span "Ejecutar" at bounding box center [365, 196] width 39 height 6
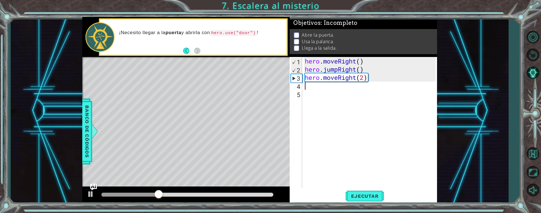
click at [105, 194] on div at bounding box center [129, 195] width 57 height 4
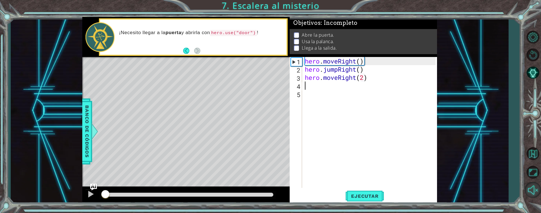
click at [532, 192] on button "Sonido encendido" at bounding box center [533, 190] width 16 height 16
click at [531, 193] on button "Sonido apagado" at bounding box center [533, 190] width 16 height 16
click at [317, 93] on div "hero . moveRight ( ) hero . jumpRight ( ) hero . moveRight ( 2 )" at bounding box center [371, 130] width 135 height 147
click at [313, 88] on div "hero . moveRight ( ) hero . jumpRight ( ) hero . moveRight ( 2 )" at bounding box center [371, 130] width 135 height 147
click at [291, 69] on div "2" at bounding box center [296, 70] width 11 height 8
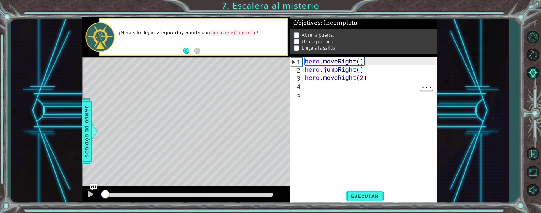
click at [299, 64] on div "1" at bounding box center [296, 62] width 11 height 8
click at [295, 74] on div "2" at bounding box center [296, 70] width 11 height 8
type textarea "hero.moveRight(2)"
click at [306, 89] on div "hero . moveRight ( ) hero . jumpRight ( ) hero . moveRight ( 2 )" at bounding box center [371, 130] width 135 height 147
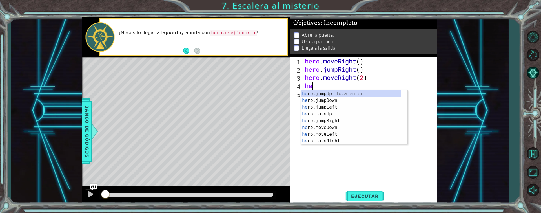
type textarea "h"
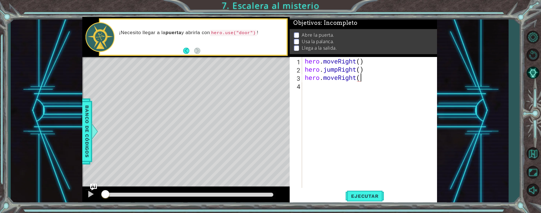
type textarea "hero.moveRight()"
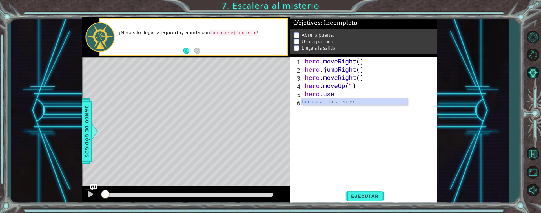
scroll to position [0, 3]
type textarea "hero.use("door")"
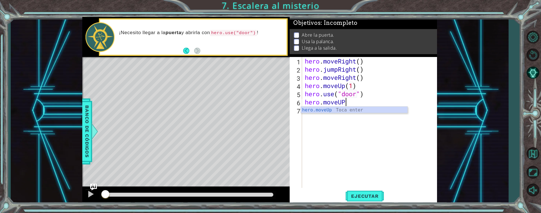
scroll to position [0, 2]
type textarea "hero.moveUp(2)"
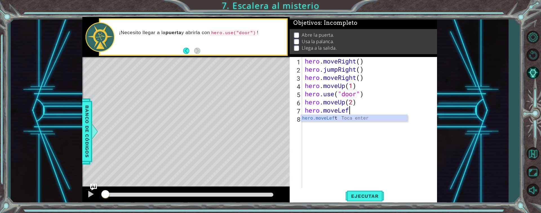
scroll to position [0, 2]
type textarea "hero.moveLeft(2)"
type textarea "hero.use("lever")"
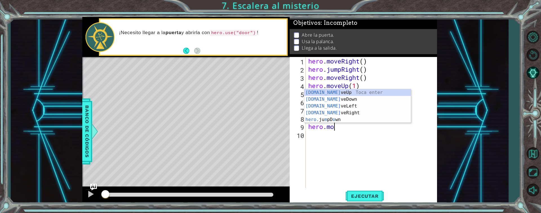
scroll to position [0, 1]
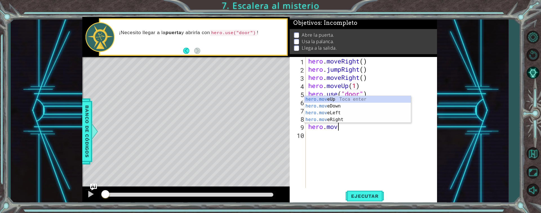
type textarea "hero.move"
click at [134, 194] on div at bounding box center [187, 195] width 172 height 4
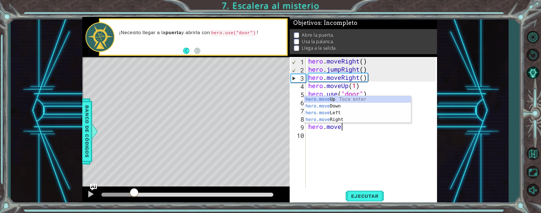
click at [161, 194] on div at bounding box center [187, 195] width 172 height 4
click at [178, 194] on div at bounding box center [187, 195] width 172 height 4
click at [175, 196] on div at bounding box center [177, 191] width 10 height 10
click at [197, 196] on div at bounding box center [187, 195] width 172 height 4
click at [210, 195] on div at bounding box center [187, 195] width 172 height 4
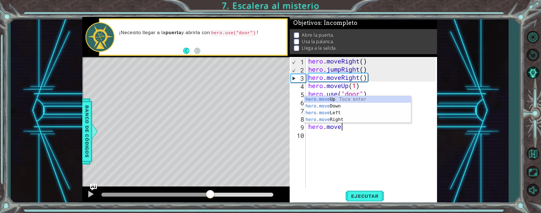
click at [172, 195] on div at bounding box center [155, 195] width 109 height 4
click at [153, 195] on div at bounding box center [136, 195] width 71 height 4
click at [188, 196] on div at bounding box center [187, 195] width 172 height 4
click at [363, 142] on div "hero . moveRight ( ) hero . jumpRight ( ) hero . moveRight ( ) hero . moveUp ( …" at bounding box center [372, 130] width 131 height 147
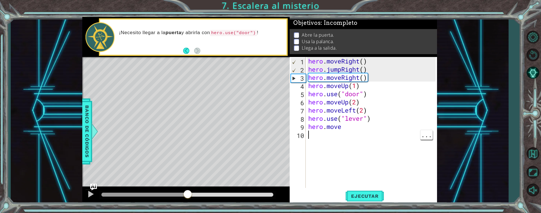
scroll to position [0, 0]
click at [375, 196] on span "Ejecutar" at bounding box center [365, 196] width 39 height 6
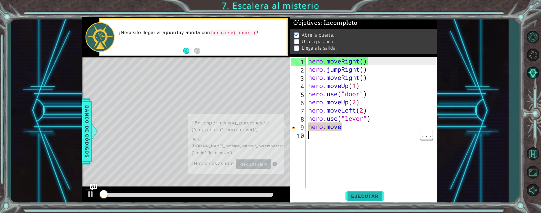
scroll to position [4, 0]
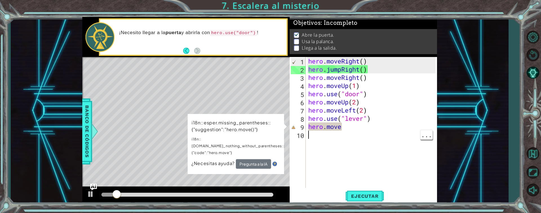
click at [339, 129] on div "hero . moveRight ( ) hero . jumpRight ( ) hero . moveRight ( ) hero . moveUp ( …" at bounding box center [372, 130] width 131 height 147
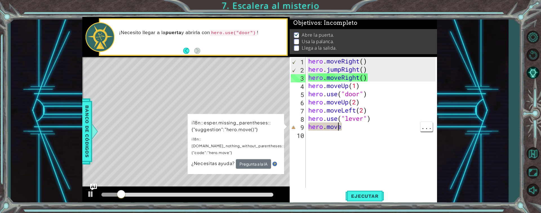
click at [348, 130] on div "hero . moveRight ( ) hero . jumpRight ( ) hero . moveRight ( ) hero . moveUp ( …" at bounding box center [372, 130] width 131 height 147
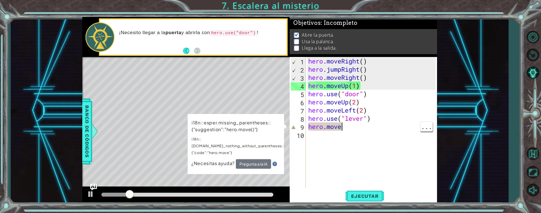
click at [277, 137] on p "i18n::[DOMAIN_NAME]_nothing_without_parentheses::{"code":"hero.move"}" at bounding box center [238, 145] width 93 height 21
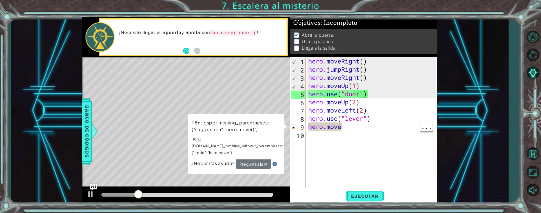
click at [209, 161] on div "¿Necesitas ayuda? Pregunta a la IA" at bounding box center [235, 164] width 89 height 10
click at [365, 113] on div "hero . moveRight ( ) hero . jumpRight ( ) hero . moveRight ( ) hero . moveUp ( …" at bounding box center [372, 130] width 131 height 147
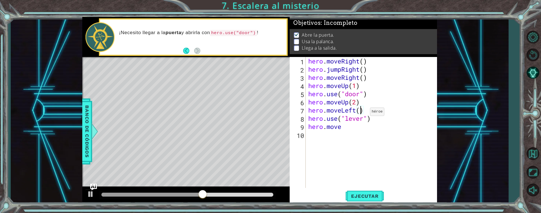
type textarea "hero.moveLeft(1)"
click at [366, 195] on span "Ejecutar" at bounding box center [365, 196] width 39 height 6
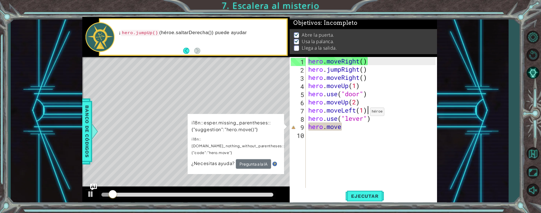
click at [363, 132] on div "hero . moveRight ( ) hero . jumpRight ( ) hero . moveRight ( ) hero . moveUp ( …" at bounding box center [372, 130] width 131 height 147
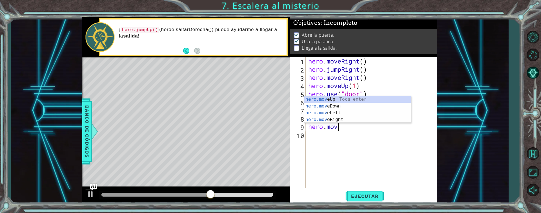
scroll to position [0, 1]
click at [89, 196] on div at bounding box center [90, 193] width 7 height 7
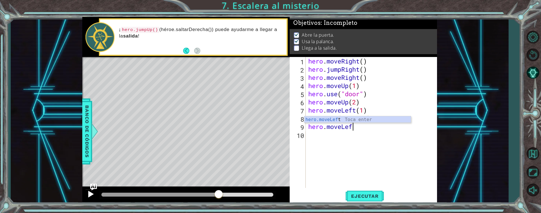
scroll to position [0, 2]
type textarea "hero.moveLeft(2)"
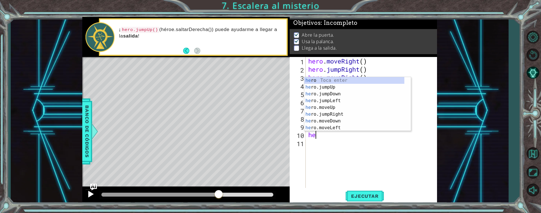
scroll to position [0, 0]
type textarea "hero"
click at [324, 89] on div "hero Toca enter hero .jumpUp Toca enter hero .jumpDown Toca enter hero .jumpLef…" at bounding box center [354, 111] width 100 height 68
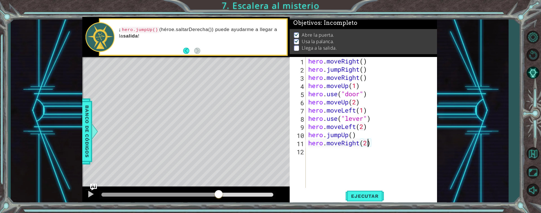
scroll to position [0, 3]
type textarea "hero.moveRight(2)"
click at [373, 196] on span "Ejecutar" at bounding box center [365, 196] width 39 height 6
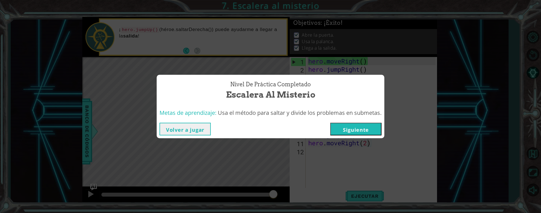
click at [363, 133] on button "Siguiente" at bounding box center [355, 129] width 51 height 13
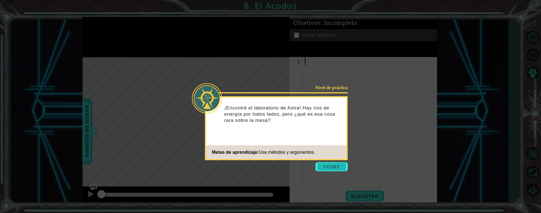
click at [331, 166] on button "Start" at bounding box center [332, 166] width 32 height 9
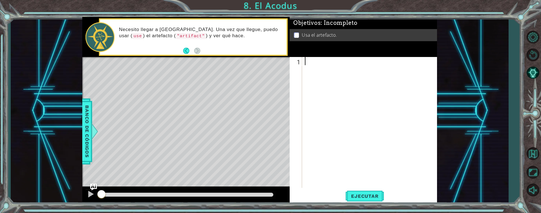
click at [318, 70] on div at bounding box center [371, 130] width 135 height 147
type textarea "hero.moveUp(2)"
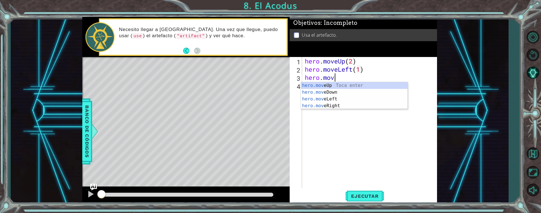
scroll to position [0, 4]
click at [333, 94] on div "hero.move Up Toca enter hero.move Down Toca enter hero.move Left Toca enter her…" at bounding box center [354, 102] width 107 height 41
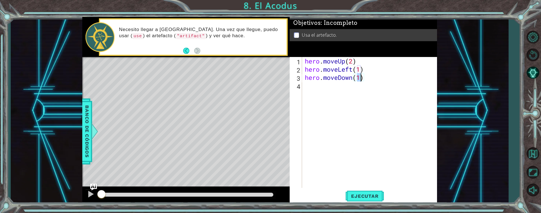
type textarea "hero.moveDown(2)"
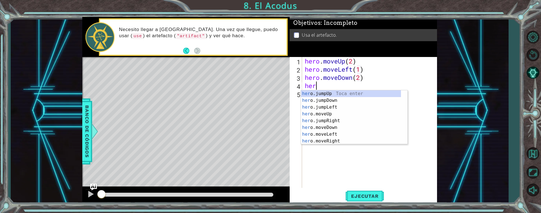
scroll to position [0, 0]
type textarea "hero"
click at [321, 90] on div "hero .jumpUp Toca enter hero .jumpDown Toca enter hero .jumpLeft Toca enter her…" at bounding box center [351, 124] width 100 height 68
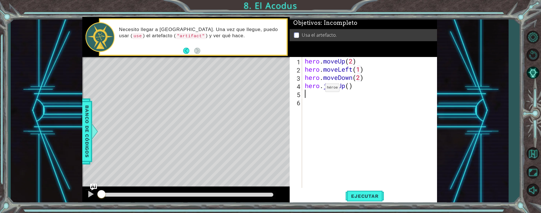
scroll to position [0, 0]
click at [352, 90] on div "hero . moveUp ( 2 ) hero . moveLeft ( 1 ) hero . moveDown ( 2 ) hero . jumpUp (…" at bounding box center [371, 130] width 135 height 147
click at [350, 88] on div "hero . moveUp ( 2 ) hero . moveLeft ( 1 ) hero . moveDown ( 2 ) hero . jumpUp (…" at bounding box center [371, 130] width 135 height 147
type textarea "hero.jumpUp()"
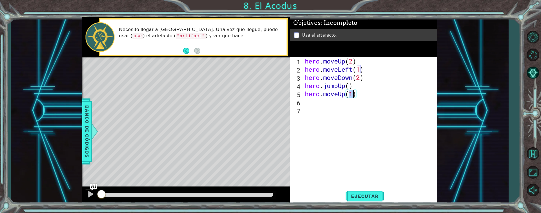
type textarea "hero.moveUp(2)"
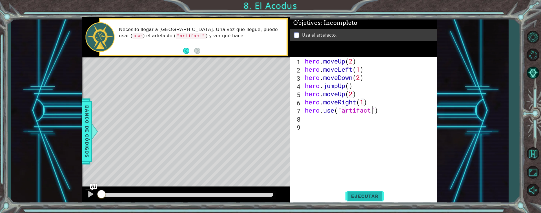
type textarea "hero.use("artifact")"
click at [370, 197] on span "Ejecutar" at bounding box center [365, 196] width 39 height 6
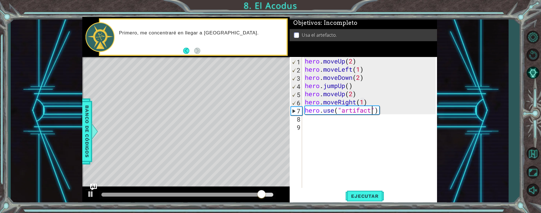
click at [112, 194] on div at bounding box center [181, 195] width 160 height 4
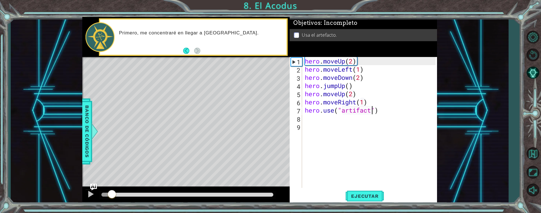
click at [109, 194] on div at bounding box center [112, 194] width 10 height 10
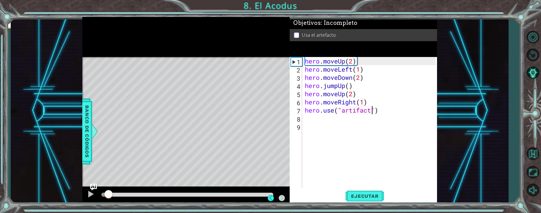
click at [105, 194] on div at bounding box center [108, 194] width 10 height 10
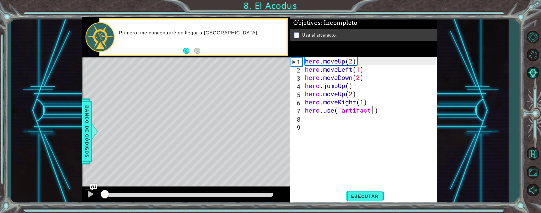
click at [268, 196] on div at bounding box center [187, 195] width 172 height 4
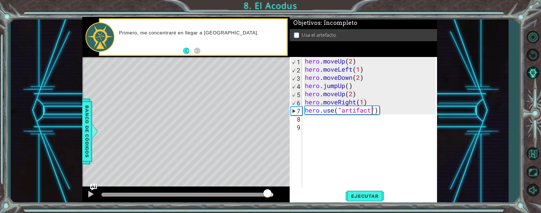
click at [107, 195] on div at bounding box center [184, 195] width 166 height 4
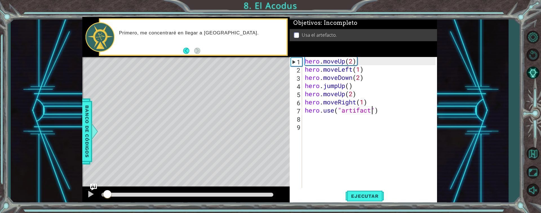
click at [105, 196] on div at bounding box center [107, 194] width 10 height 10
click at [102, 195] on div at bounding box center [105, 194] width 10 height 10
click at [100, 197] on div at bounding box center [102, 194] width 10 height 10
click at [390, 117] on div "hero . moveUp ( 2 ) hero . moveLeft ( 1 ) hero . moveDown ( 2 ) hero . jumpUp (…" at bounding box center [371, 130] width 135 height 147
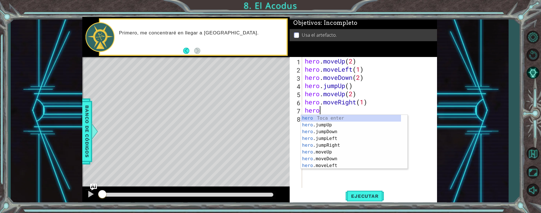
type textarea "h"
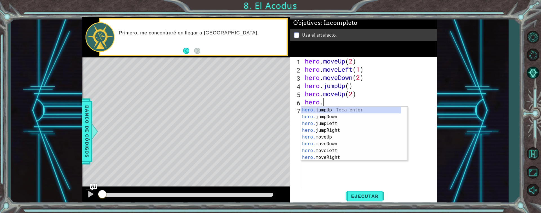
type textarea "h"
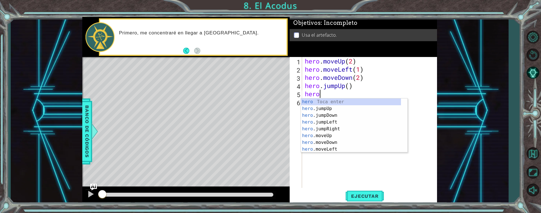
type textarea "h"
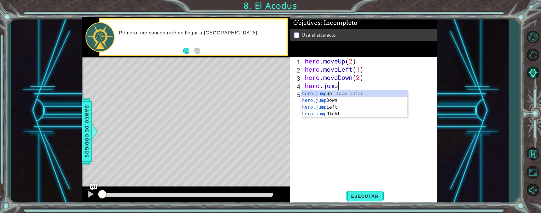
type textarea "h"
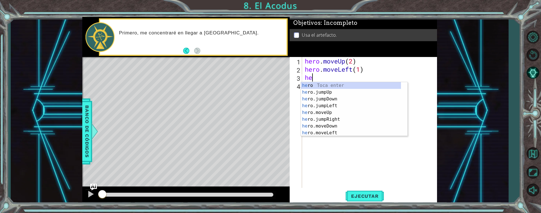
type textarea "h"
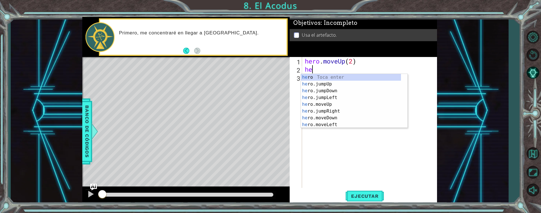
type textarea "h"
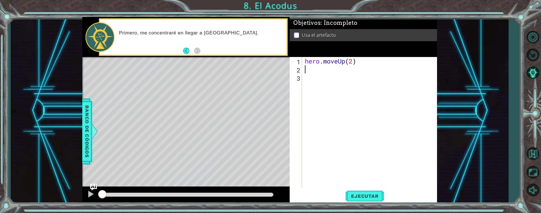
type textarea "hero.moveUp(2)"
click at [366, 194] on span "Ejecutar" at bounding box center [365, 196] width 39 height 6
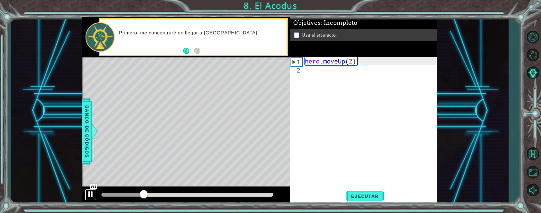
click at [92, 192] on div at bounding box center [90, 193] width 7 height 7
click at [116, 194] on div at bounding box center [123, 195] width 44 height 4
click at [365, 196] on span "Ejecutar" at bounding box center [365, 196] width 39 height 6
click at [105, 194] on div at bounding box center [137, 195] width 73 height 4
click at [183, 50] on button "Back" at bounding box center [188, 51] width 11 height 6
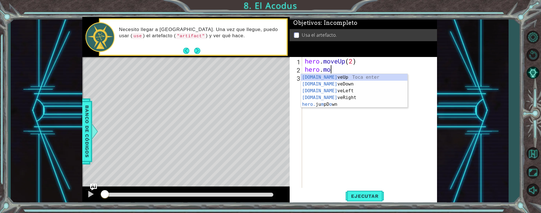
scroll to position [0, 1]
click at [333, 100] on div "hero.move Up Toca enter hero.move Down Toca enter hero.move Left Toca enter her…" at bounding box center [354, 94] width 107 height 41
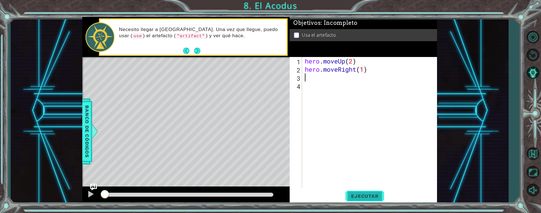
type textarea "hero.moveRight(1)"
click at [360, 196] on span "Ejecutar" at bounding box center [365, 196] width 39 height 6
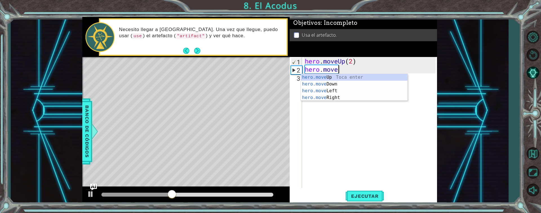
click at [110, 195] on div at bounding box center [136, 195] width 70 height 4
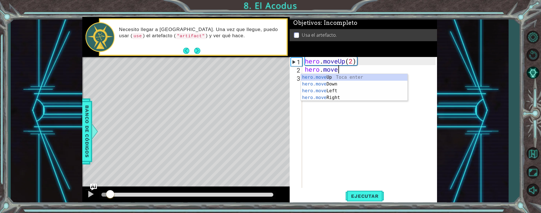
click at [341, 99] on div "hero.move Up Toca enter hero.move Down Toca enter hero.move Left Toca enter her…" at bounding box center [354, 94] width 107 height 41
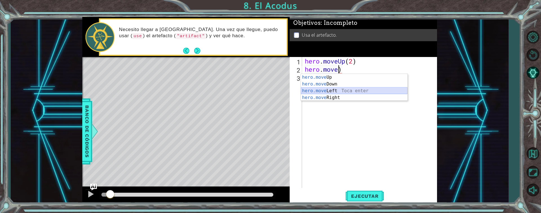
click at [322, 89] on div "hero.move Up Toca enter hero.move Down Toca enter hero.move Left Toca enter her…" at bounding box center [354, 94] width 107 height 41
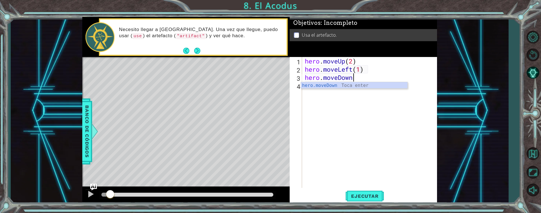
scroll to position [0, 3]
type textarea "hero.moveDown(2)"
click at [139, 192] on div at bounding box center [187, 195] width 176 height 8
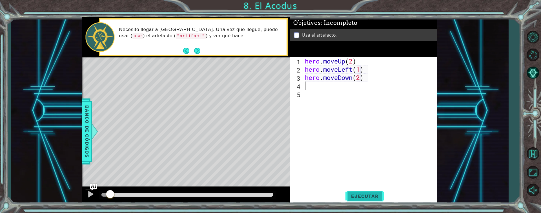
click at [370, 194] on span "Ejecutar" at bounding box center [365, 196] width 39 height 6
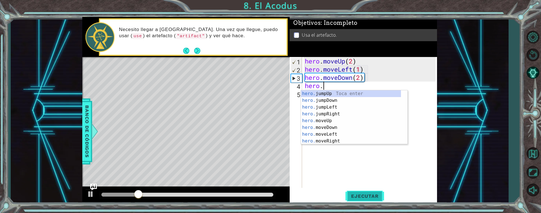
scroll to position [0, 1]
type textarea "hero.j"
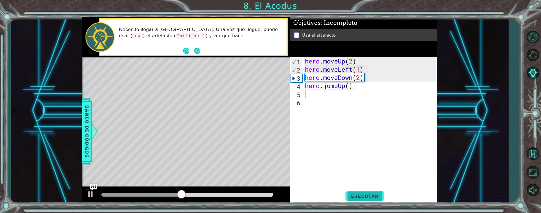
scroll to position [0, 0]
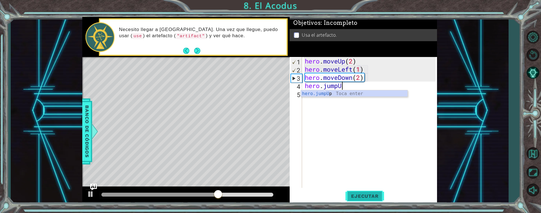
type textarea "hero.jump"
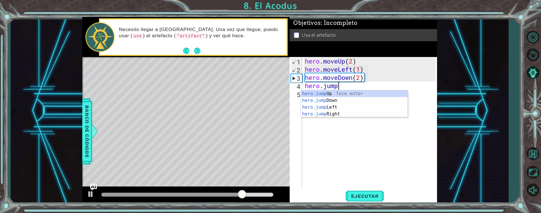
click at [328, 110] on div "hero.jump Up Toca enter hero.jump Down Toca enter hero.jump Left Toca enter her…" at bounding box center [354, 110] width 107 height 41
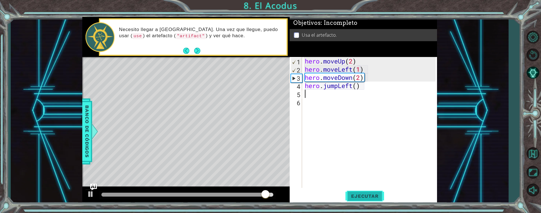
click at [363, 197] on span "Ejecutar" at bounding box center [365, 196] width 39 height 6
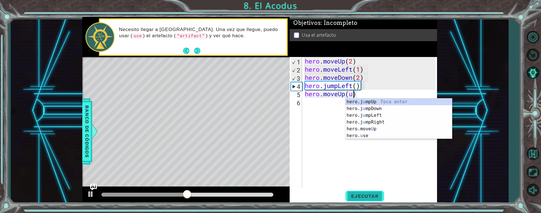
scroll to position [0, 2]
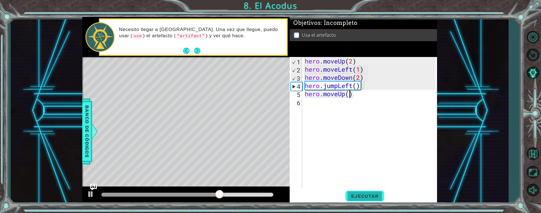
type textarea "hero.moveUp(2)"
click at [361, 196] on span "Ejecutar" at bounding box center [365, 196] width 39 height 6
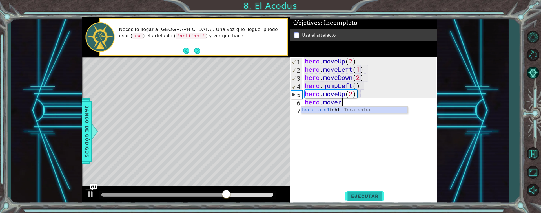
scroll to position [0, 1]
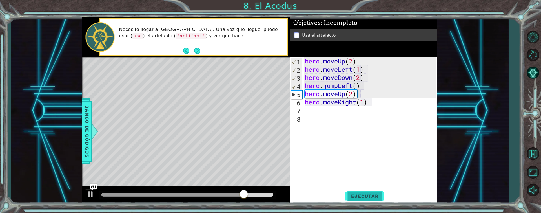
type textarea "hero.moveRight(1)"
click at [370, 196] on span "Ejecutar" at bounding box center [365, 196] width 39 height 6
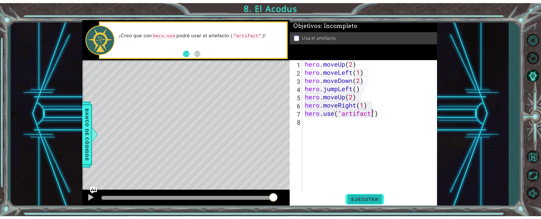
scroll to position [0, 3]
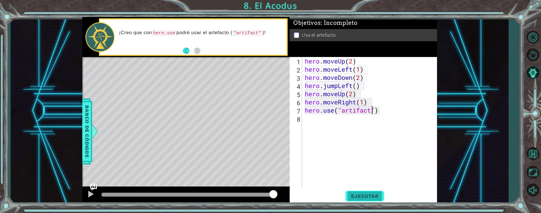
type textarea "hero.use("artifact")"
click at [364, 197] on span "Ejecutar" at bounding box center [365, 196] width 39 height 6
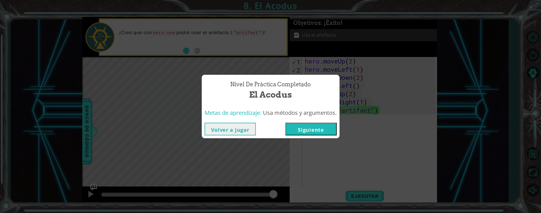
click at [306, 130] on button "Siguiente" at bounding box center [311, 129] width 51 height 13
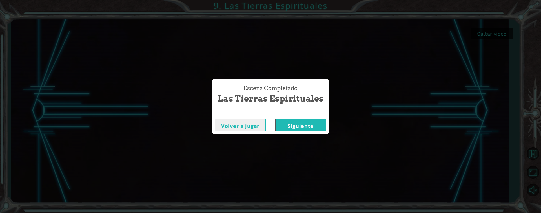
click at [310, 123] on button "Siguiente" at bounding box center [300, 125] width 51 height 13
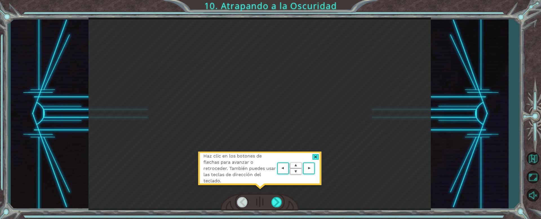
click at [277, 202] on div at bounding box center [276, 202] width 11 height 10
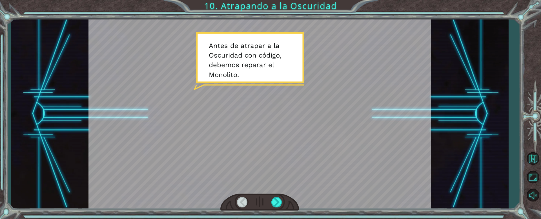
click at [282, 200] on div at bounding box center [276, 202] width 11 height 10
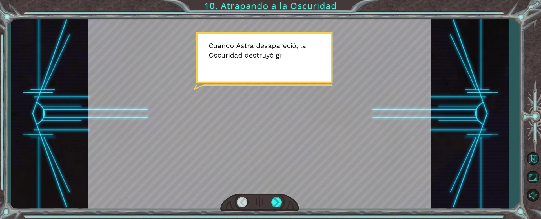
click at [276, 201] on div at bounding box center [276, 202] width 11 height 10
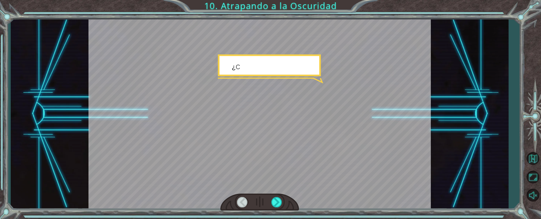
click at [275, 204] on div at bounding box center [276, 202] width 11 height 10
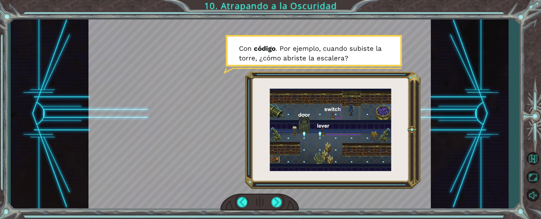
click at [279, 207] on div at bounding box center [276, 202] width 11 height 10
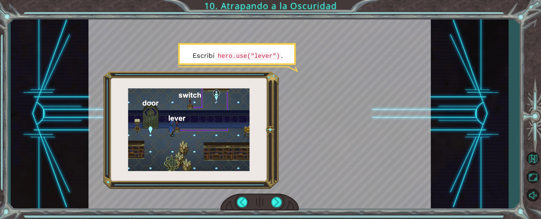
click at [279, 200] on div at bounding box center [276, 202] width 11 height 10
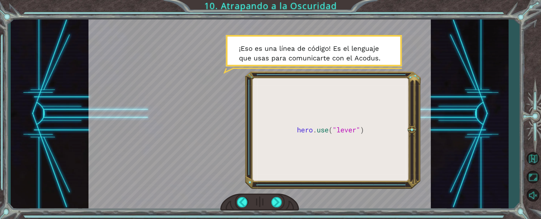
click at [276, 204] on div at bounding box center [276, 202] width 11 height 10
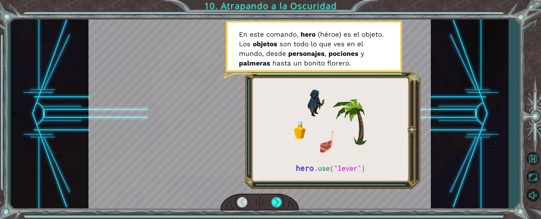
click at [278, 205] on div at bounding box center [276, 202] width 11 height 10
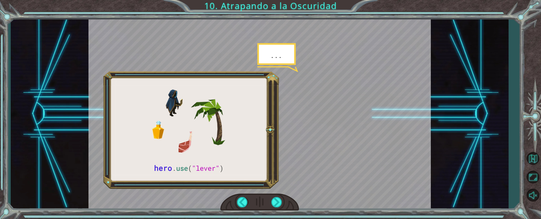
click at [277, 207] on div at bounding box center [259, 201] width 79 height 17
click at [276, 204] on div at bounding box center [276, 202] width 11 height 10
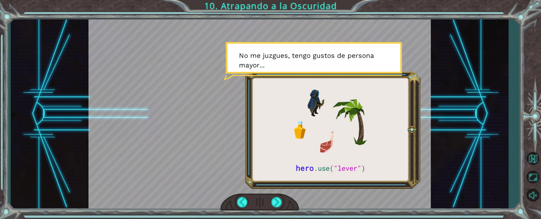
click at [277, 204] on div at bounding box center [276, 202] width 11 height 10
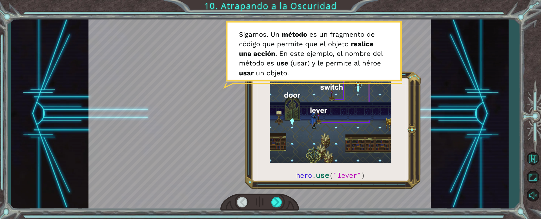
click at [277, 205] on div at bounding box center [276, 202] width 11 height 10
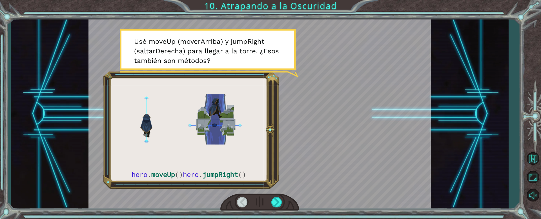
click at [275, 202] on div at bounding box center [276, 202] width 11 height 10
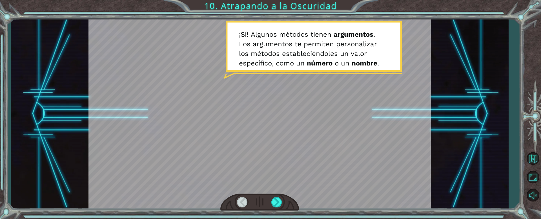
click at [274, 205] on div at bounding box center [276, 202] width 11 height 10
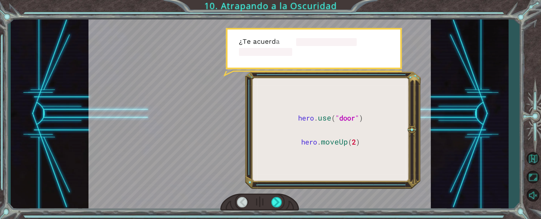
click at [279, 209] on div at bounding box center [259, 201] width 79 height 17
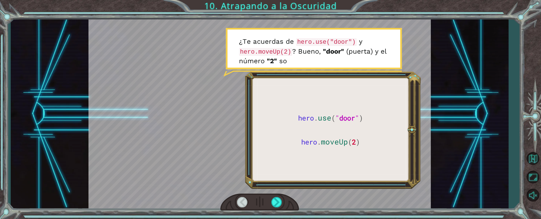
click at [278, 205] on div at bounding box center [276, 202] width 11 height 10
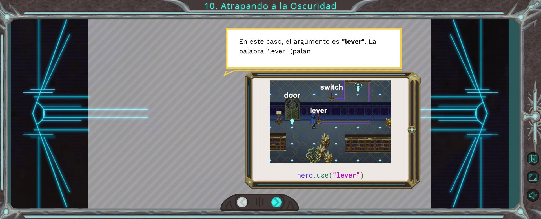
click at [278, 204] on div at bounding box center [276, 202] width 11 height 10
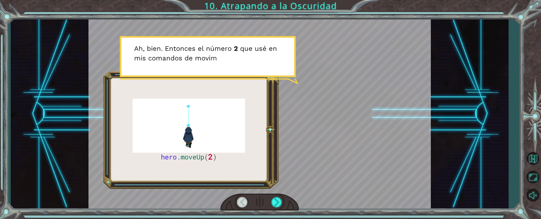
click at [277, 200] on div at bounding box center [276, 202] width 11 height 10
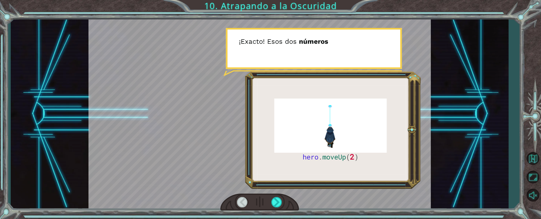
click at [280, 203] on div at bounding box center [276, 202] width 11 height 10
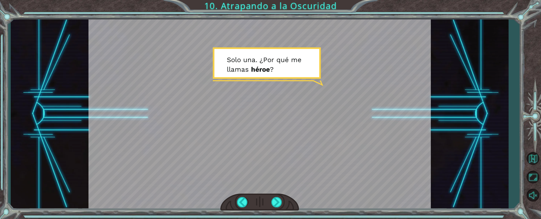
click at [279, 201] on div at bounding box center [276, 202] width 11 height 10
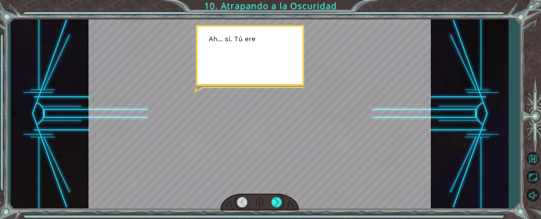
click at [275, 204] on div at bounding box center [276, 202] width 11 height 10
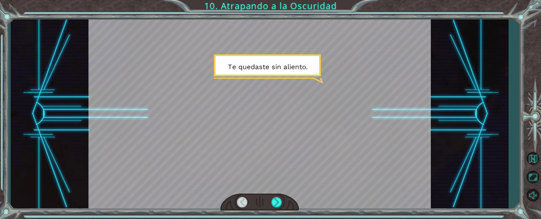
click at [237, 206] on div at bounding box center [242, 202] width 11 height 10
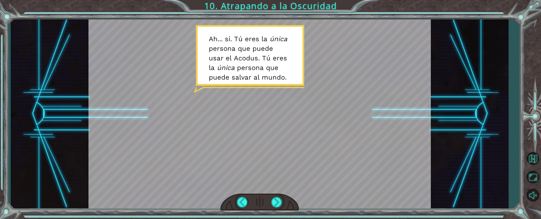
click at [406, 138] on div at bounding box center [260, 113] width 343 height 193
click at [275, 206] on div at bounding box center [276, 202] width 11 height 10
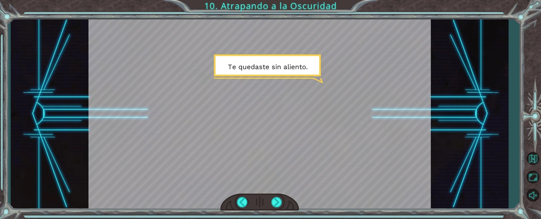
click at [280, 207] on div at bounding box center [259, 201] width 79 height 17
click at [274, 206] on div at bounding box center [276, 202] width 11 height 10
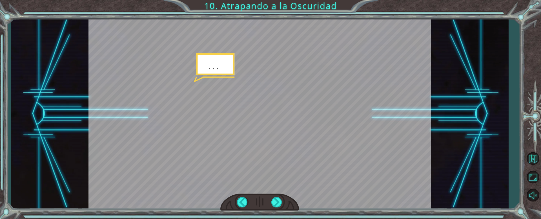
click at [276, 206] on div at bounding box center [276, 202] width 11 height 10
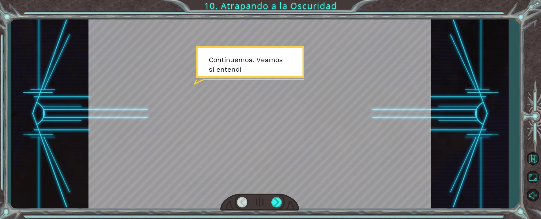
click at [277, 209] on div at bounding box center [259, 201] width 79 height 17
click at [277, 200] on div at bounding box center [276, 202] width 11 height 10
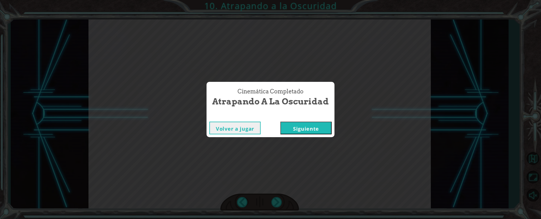
click at [277, 212] on div "Cinemática Completado Atrapando a la Oscuridad Volver a jugar [GEOGRAPHIC_DATA]" at bounding box center [270, 109] width 541 height 219
click at [317, 125] on button "Siguiente" at bounding box center [306, 128] width 51 height 13
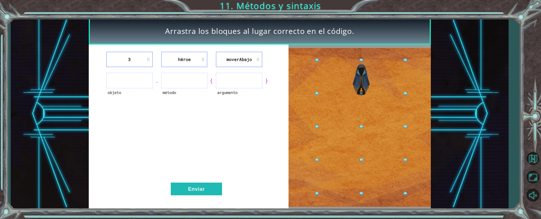
click at [352, 159] on img at bounding box center [360, 127] width 142 height 159
click at [117, 83] on ul at bounding box center [129, 81] width 47 height 16
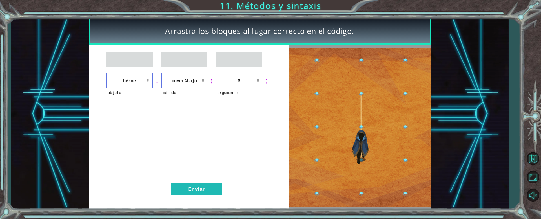
click at [188, 191] on button "Enviar" at bounding box center [196, 188] width 51 height 13
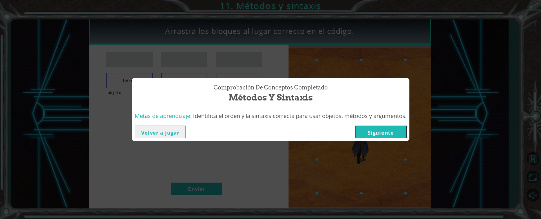
click at [385, 133] on button "Siguiente" at bounding box center [381, 131] width 51 height 13
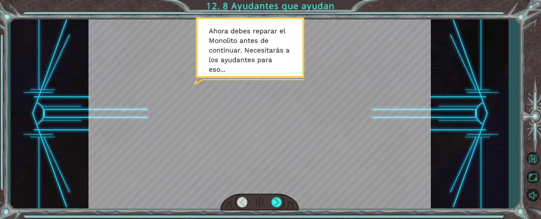
click at [277, 199] on div at bounding box center [276, 202] width 11 height 10
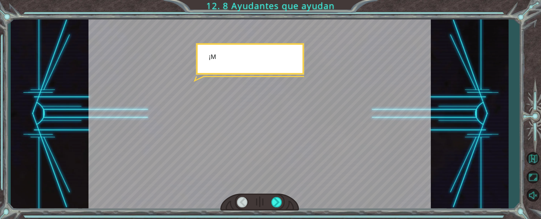
click at [277, 199] on div at bounding box center [276, 202] width 11 height 10
click at [277, 200] on div at bounding box center [276, 202] width 11 height 10
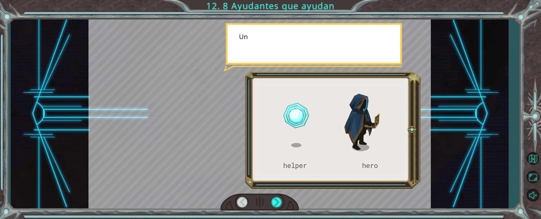
click at [278, 203] on div at bounding box center [276, 202] width 11 height 10
click at [279, 205] on div at bounding box center [276, 202] width 11 height 10
click at [278, 205] on div at bounding box center [276, 202] width 11 height 10
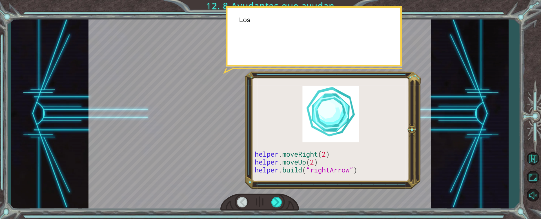
click at [278, 204] on div at bounding box center [276, 202] width 11 height 10
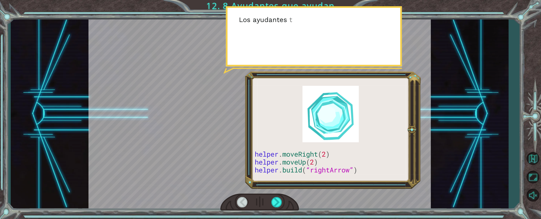
click at [278, 203] on div at bounding box center [276, 202] width 11 height 10
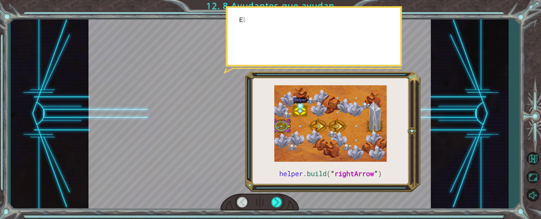
click at [277, 204] on div at bounding box center [276, 202] width 11 height 10
click at [277, 206] on div at bounding box center [276, 202] width 11 height 10
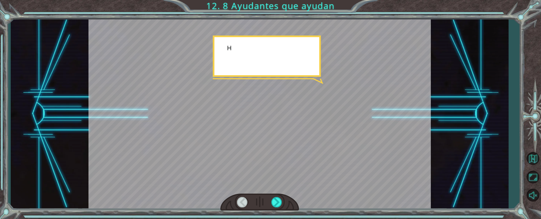
click at [278, 204] on div at bounding box center [276, 202] width 11 height 10
click at [278, 205] on div at bounding box center [276, 202] width 11 height 10
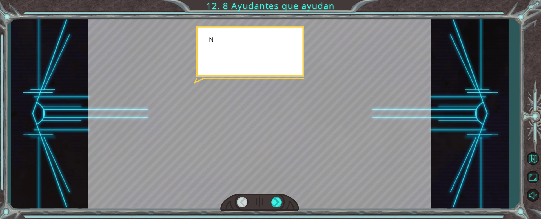
click at [279, 204] on div at bounding box center [276, 202] width 11 height 10
click at [279, 206] on div at bounding box center [276, 202] width 11 height 10
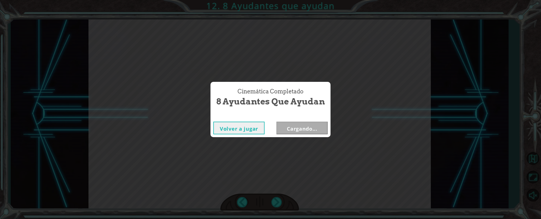
click at [279, 205] on div "Cinemática Completado 8 Ayudantes que ayudan Volver a jugar Cargando..." at bounding box center [270, 109] width 541 height 219
click at [277, 206] on div "Cinemática Completado 8 Ayudantes que ayudan Volver a jugar [GEOGRAPHIC_DATA]" at bounding box center [270, 109] width 541 height 219
click at [298, 131] on button "Siguiente" at bounding box center [302, 128] width 51 height 13
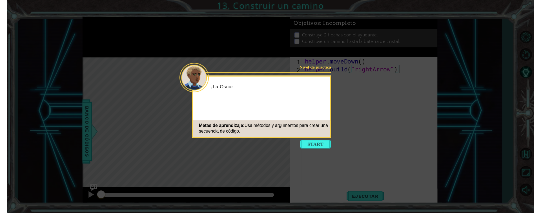
scroll to position [0, 4]
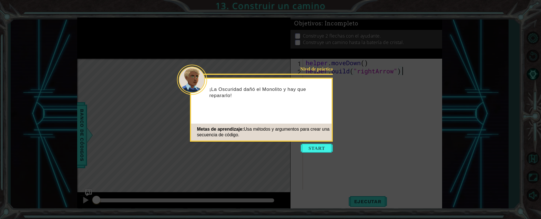
click at [470, 56] on icon at bounding box center [270, 109] width 541 height 219
click at [310, 145] on button "Start" at bounding box center [317, 147] width 32 height 9
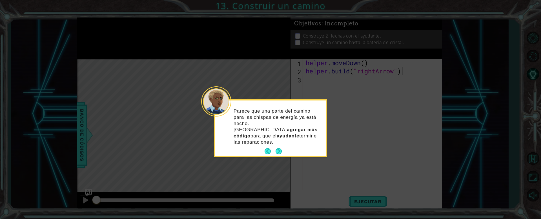
click at [283, 144] on div "Parece que una parte del camino para las chispas de energía ya está hecho. Debe…" at bounding box center [270, 130] width 111 height 54
click at [282, 148] on button "Next" at bounding box center [278, 151] width 7 height 7
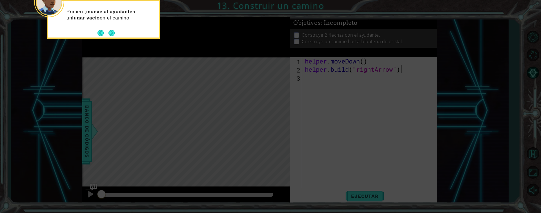
click at [452, 49] on icon at bounding box center [270, 106] width 541 height 213
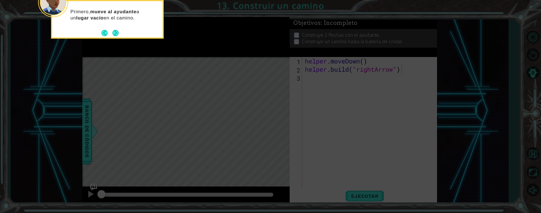
click at [364, 74] on icon at bounding box center [270, 106] width 541 height 213
click at [114, 36] on button "Next" at bounding box center [115, 33] width 6 height 6
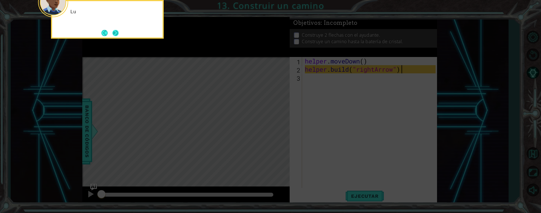
click at [117, 35] on button "Next" at bounding box center [115, 33] width 6 height 6
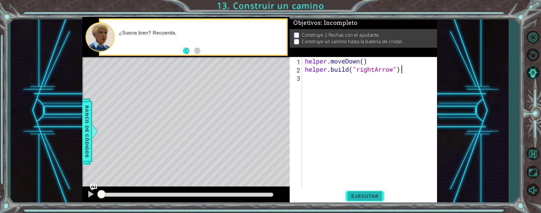
click at [372, 198] on span "Ejecutar" at bounding box center [365, 196] width 39 height 6
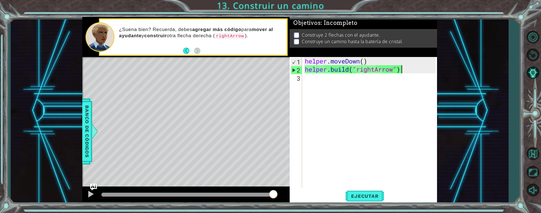
click at [195, 58] on div at bounding box center [185, 57] width 207 height 1
click at [201, 58] on div at bounding box center [185, 57] width 207 height 1
click at [405, 74] on div "helper . moveDown ( ) helper . build ( "rightArrow" )" at bounding box center [371, 130] width 135 height 147
click at [359, 194] on span "Ejecutar" at bounding box center [365, 196] width 39 height 6
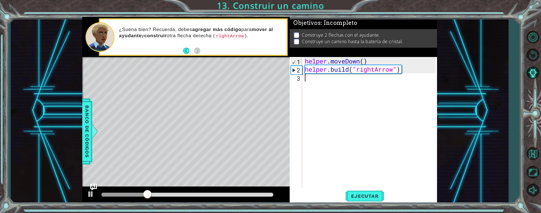
click at [110, 194] on div at bounding box center [124, 195] width 46 height 4
click at [107, 196] on div at bounding box center [110, 193] width 10 height 10
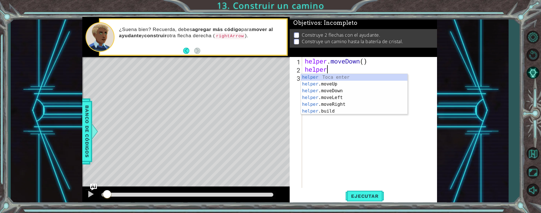
type textarea "h"
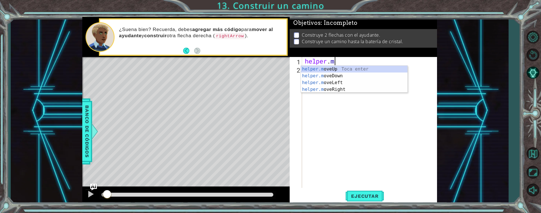
type textarea "h"
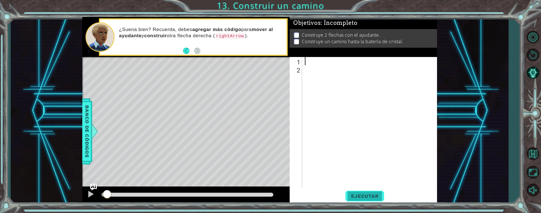
click at [370, 196] on span "Ejecutar" at bounding box center [365, 196] width 39 height 6
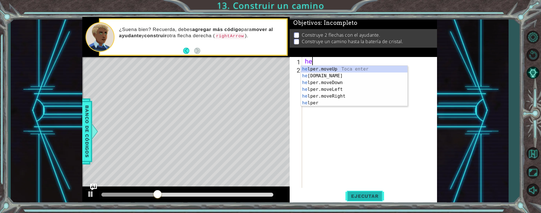
scroll to position [0, 0]
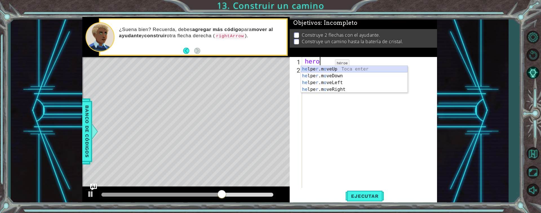
click at [325, 70] on div "he lpe r .m o veUp Toca enter he lpe r .m o veDown Toca enter he lpe r .m o veL…" at bounding box center [354, 86] width 107 height 41
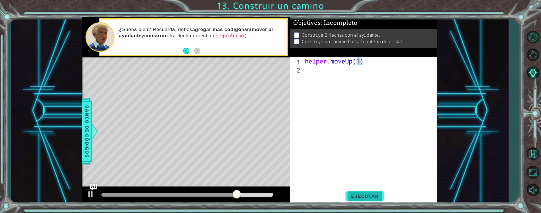
click at [366, 192] on button "Ejecutar" at bounding box center [365, 196] width 39 height 15
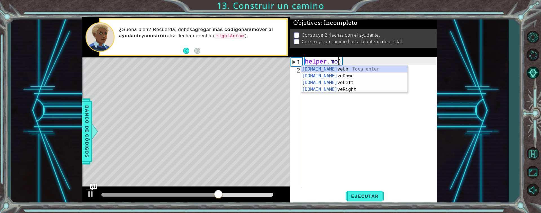
scroll to position [0, 2]
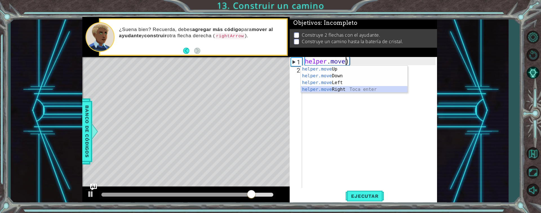
click at [337, 87] on div "helper.move Up Toca enter helper.move Down Toca enter helper.move Left Toca ent…" at bounding box center [354, 86] width 107 height 41
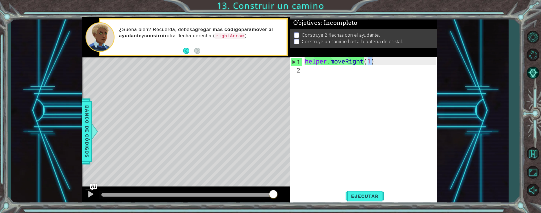
click at [361, 204] on div "helper.moveRight(1) 1 2 helper . moveRight ( 1 ) הההההההההההההההההההההההההההההה…" at bounding box center [363, 130] width 147 height 147
click at [363, 193] on span "Ejecutar" at bounding box center [365, 196] width 39 height 6
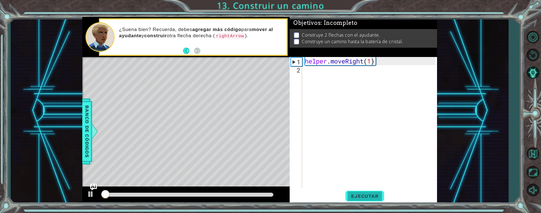
click at [363, 193] on span "Ejecutar" at bounding box center [365, 196] width 39 height 6
type textarea "helper.moveRight(4)"
click at [374, 198] on span "Ejecutar" at bounding box center [365, 196] width 39 height 6
click at [189, 50] on button "Back" at bounding box center [188, 51] width 11 height 6
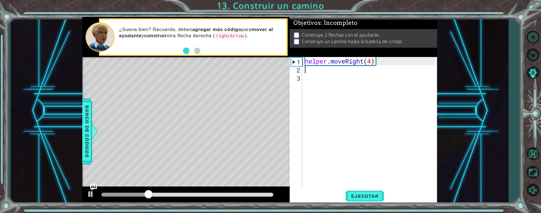
click at [0, 0] on icon at bounding box center [0, 0] width 0 height 0
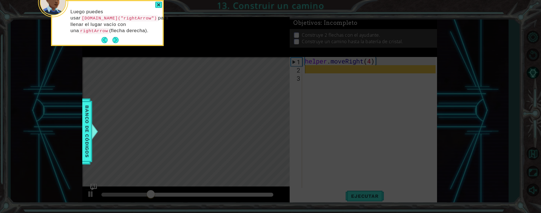
click at [185, 58] on icon at bounding box center [270, 106] width 541 height 213
click at [374, 60] on icon at bounding box center [270, 106] width 541 height 213
click at [118, 42] on button "Next" at bounding box center [115, 40] width 7 height 7
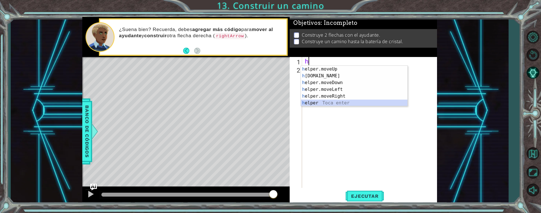
click at [308, 100] on div "h elper.moveUp Toca enter h [DOMAIN_NAME] Toca enter h elper.moveDown Toca ente…" at bounding box center [354, 93] width 107 height 54
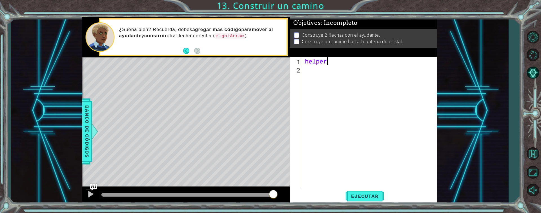
scroll to position [0, 1]
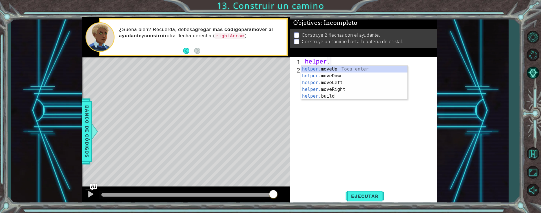
click at [186, 57] on div at bounding box center [185, 57] width 207 height 1
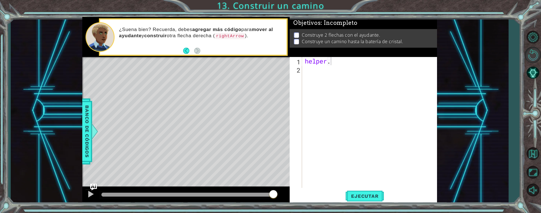
click at [530, 58] on button "Reiniciar nivel" at bounding box center [533, 55] width 16 height 16
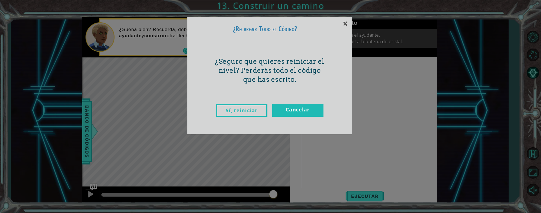
click at [233, 187] on div "× ¿Recargar Todo el Código? ¿Seguro que quieres reiniciar el nivel? Perderás to…" at bounding box center [270, 106] width 541 height 213
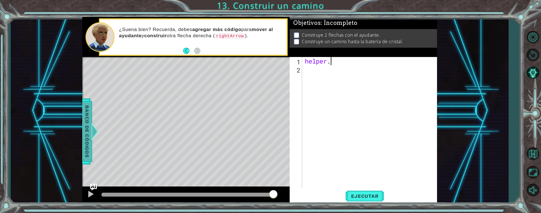
click at [85, 132] on span "Banco de códigos" at bounding box center [87, 131] width 9 height 58
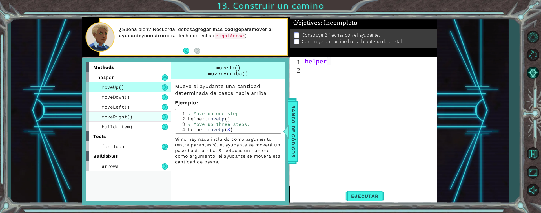
click at [103, 117] on span "moveRight()" at bounding box center [117, 117] width 31 height 6
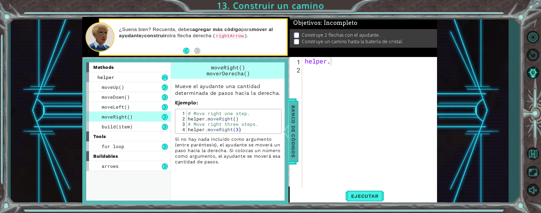
click at [283, 133] on div at bounding box center [285, 131] width 7 height 17
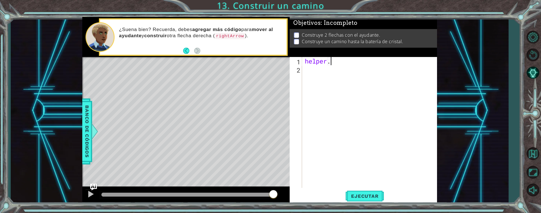
click at [183, 53] on footer at bounding box center [191, 51] width 17 height 8
click at [187, 52] on button "Back" at bounding box center [188, 51] width 11 height 6
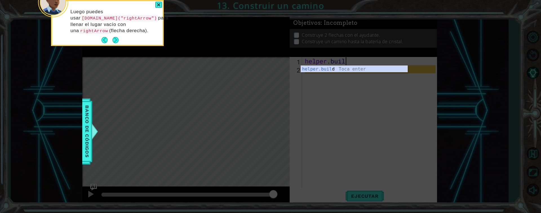
scroll to position [0, 2]
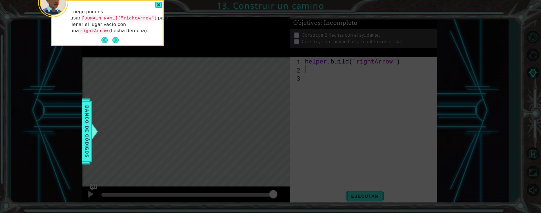
type textarea "[DOMAIN_NAME]("rightArrow")"
click at [368, 196] on icon at bounding box center [270, 106] width 541 height 213
click at [371, 191] on icon at bounding box center [270, 106] width 541 height 213
click at [359, 192] on icon at bounding box center [270, 106] width 541 height 213
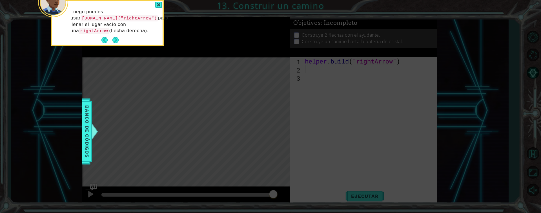
click at [116, 44] on div "Luego puedes usar [DOMAIN_NAME]("rightArrow") para llenar el lugar vacío con un…" at bounding box center [107, 23] width 113 height 46
click at [113, 45] on icon at bounding box center [270, 106] width 541 height 213
click at [118, 43] on button "Next" at bounding box center [115, 40] width 6 height 6
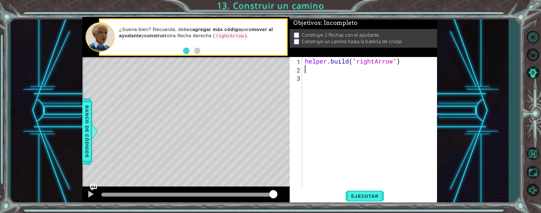
scroll to position [0, 0]
click at [366, 194] on span "Ejecutar" at bounding box center [365, 196] width 39 height 6
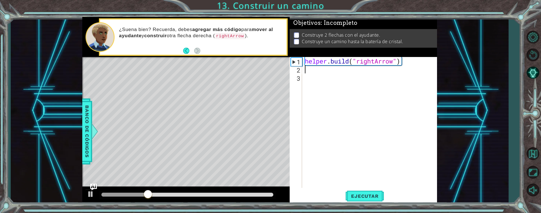
click at [307, 61] on div "helper . build ( "rightArrow" )" at bounding box center [371, 130] width 135 height 147
click at [297, 61] on div "1" at bounding box center [296, 62] width 11 height 8
click at [308, 63] on div "helper . build ( "rightArrow" )" at bounding box center [371, 130] width 135 height 147
type textarea "[DOMAIN_NAME]("rightArrow")"
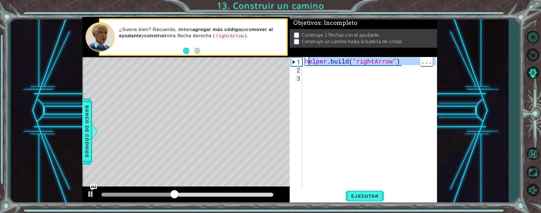
click at [299, 69] on div "2" at bounding box center [296, 70] width 11 height 8
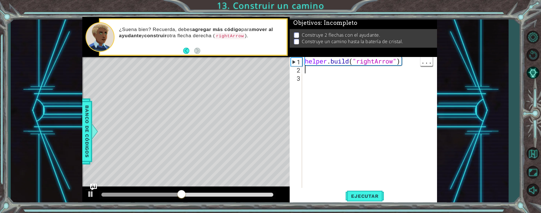
click at [299, 62] on div "1" at bounding box center [296, 62] width 11 height 8
type textarea "[DOMAIN_NAME]("rightArrow")"
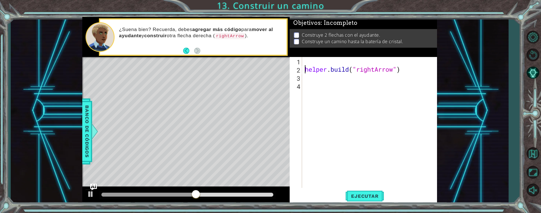
click at [306, 67] on div "helper . build ( "rightArrow" )" at bounding box center [371, 130] width 135 height 147
click at [311, 59] on div "helper . build ( "rightArrow" )" at bounding box center [371, 130] width 135 height 147
click at [431, 65] on span "..." at bounding box center [427, 60] width 12 height 9
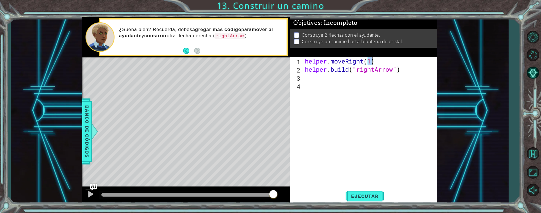
scroll to position [0, 3]
type textarea "helper.moveRight(4)"
click at [371, 197] on span "Ejecutar" at bounding box center [365, 196] width 39 height 6
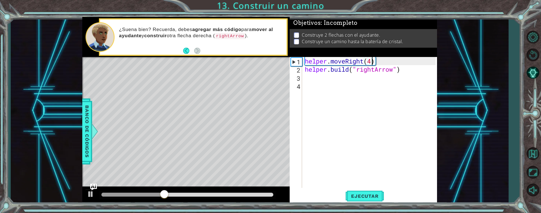
click at [533, 117] on div at bounding box center [533, 112] width 16 height 63
click at [539, 154] on button "Volver al mapa" at bounding box center [533, 153] width 16 height 16
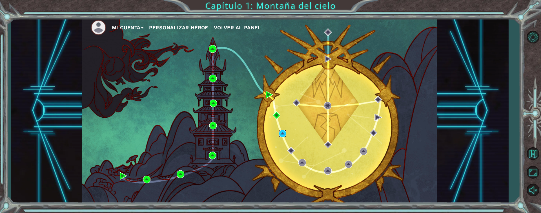
click at [283, 135] on img at bounding box center [282, 133] width 7 height 7
